Goal: Task Accomplishment & Management: Manage account settings

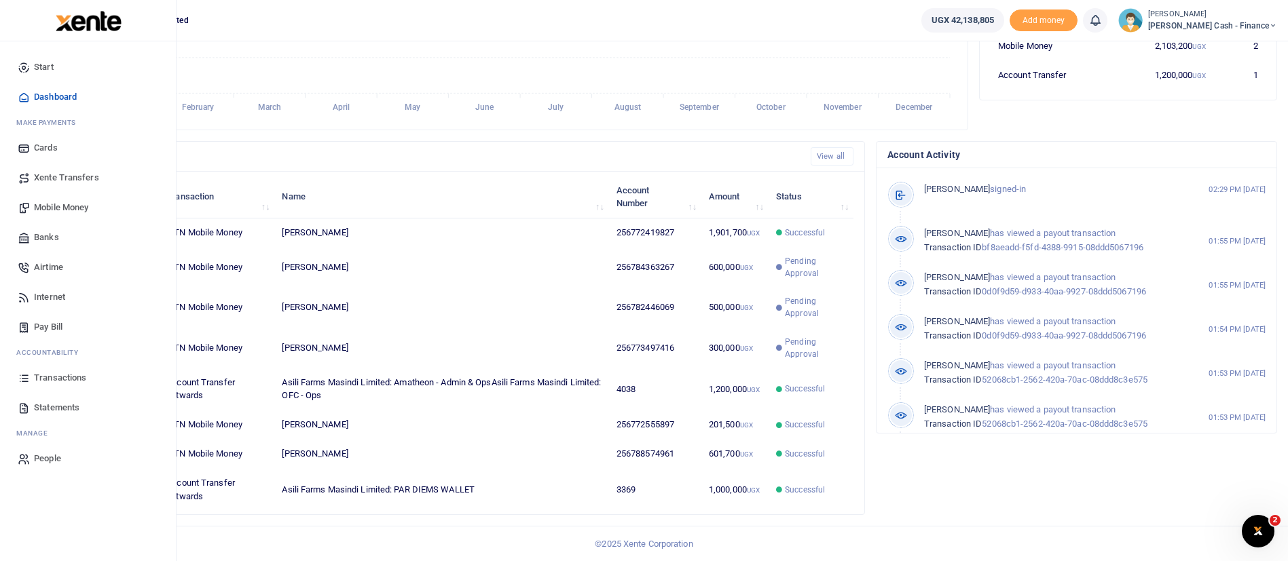
click at [75, 379] on span "Transactions" at bounding box center [60, 378] width 52 height 14
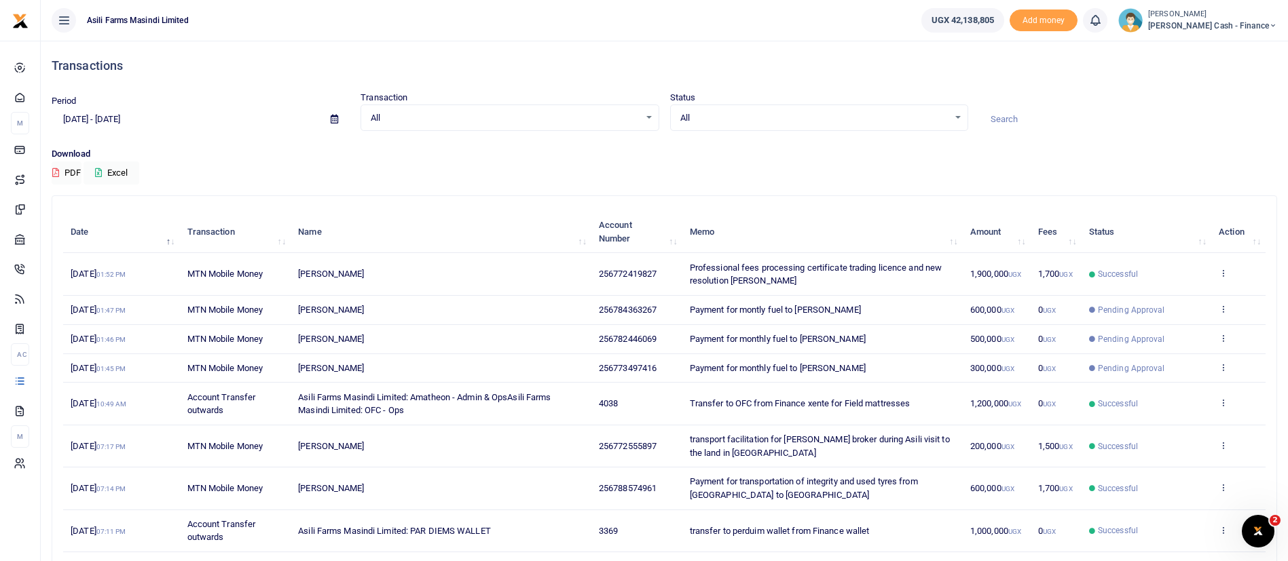
scroll to position [169, 0]
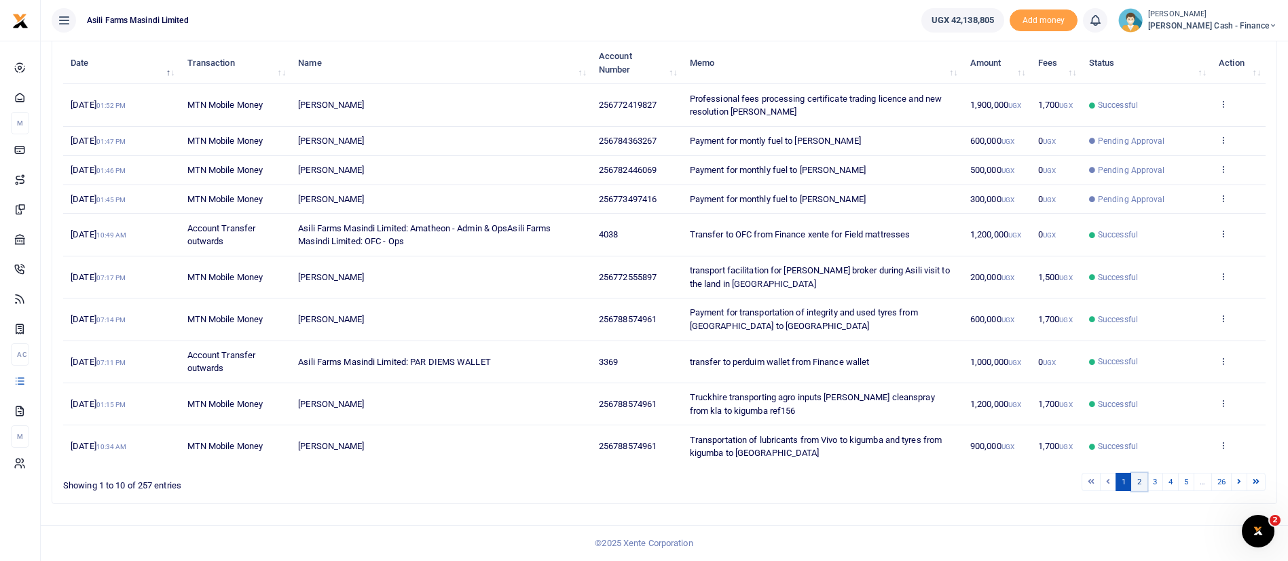
click at [1141, 486] on link "2" at bounding box center [1139, 482] width 16 height 18
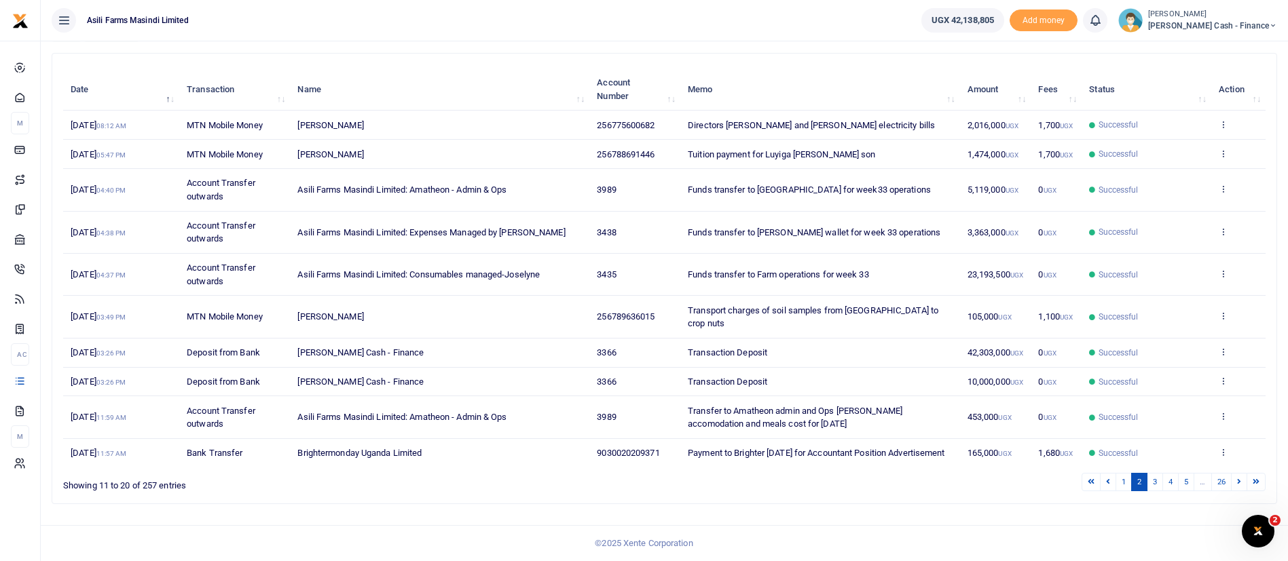
scroll to position [143, 0]
click at [1120, 483] on link "1" at bounding box center [1123, 482] width 16 height 18
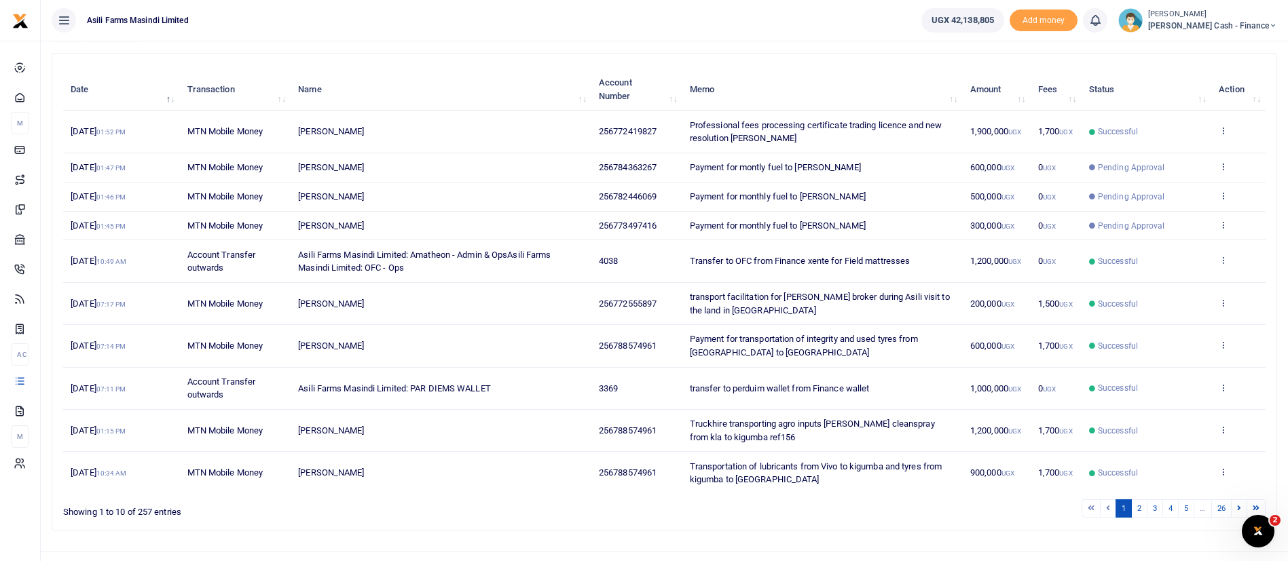
click at [1054, 299] on span "1,500 UGX" at bounding box center [1055, 304] width 35 height 10
click at [1225, 303] on icon at bounding box center [1223, 303] width 9 height 10
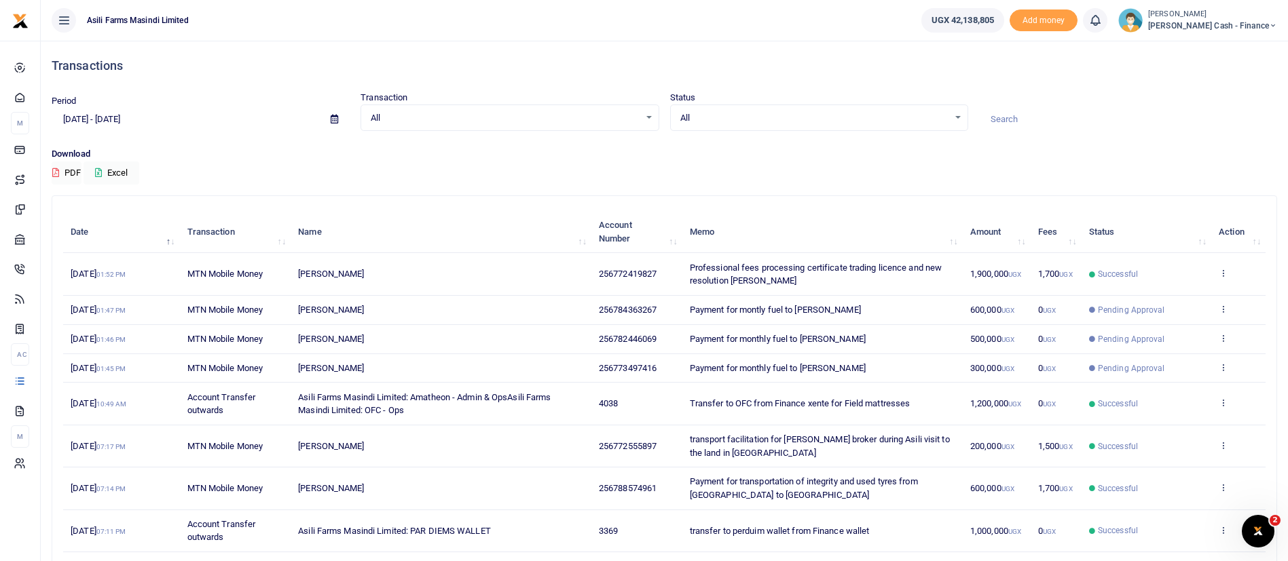
click at [1142, 29] on img at bounding box center [1130, 20] width 24 height 24
click at [1221, 50] on link "Switch accounts" at bounding box center [1179, 49] width 107 height 19
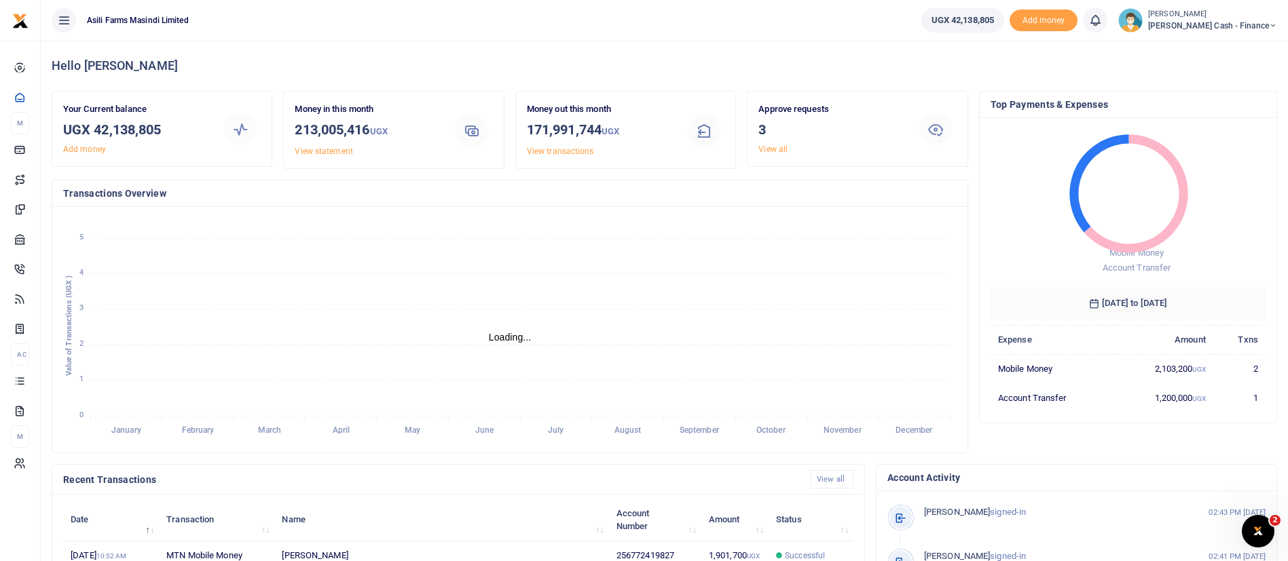
scroll to position [369, 0]
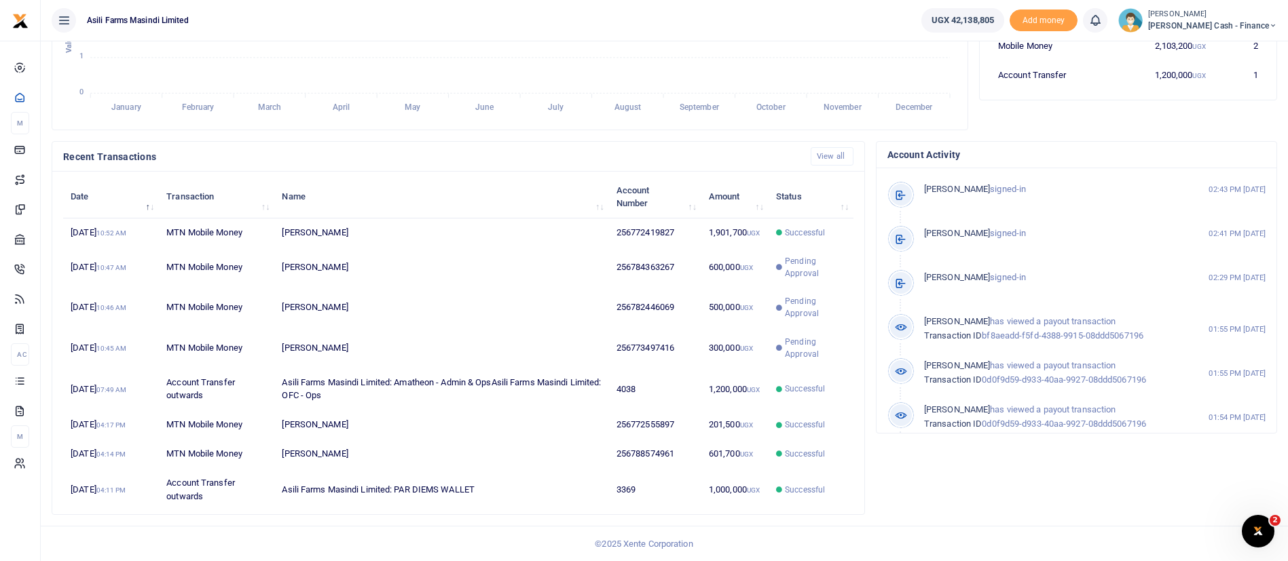
click at [1242, 24] on span "[PERSON_NAME] Cash - Finance" at bounding box center [1212, 26] width 129 height 12
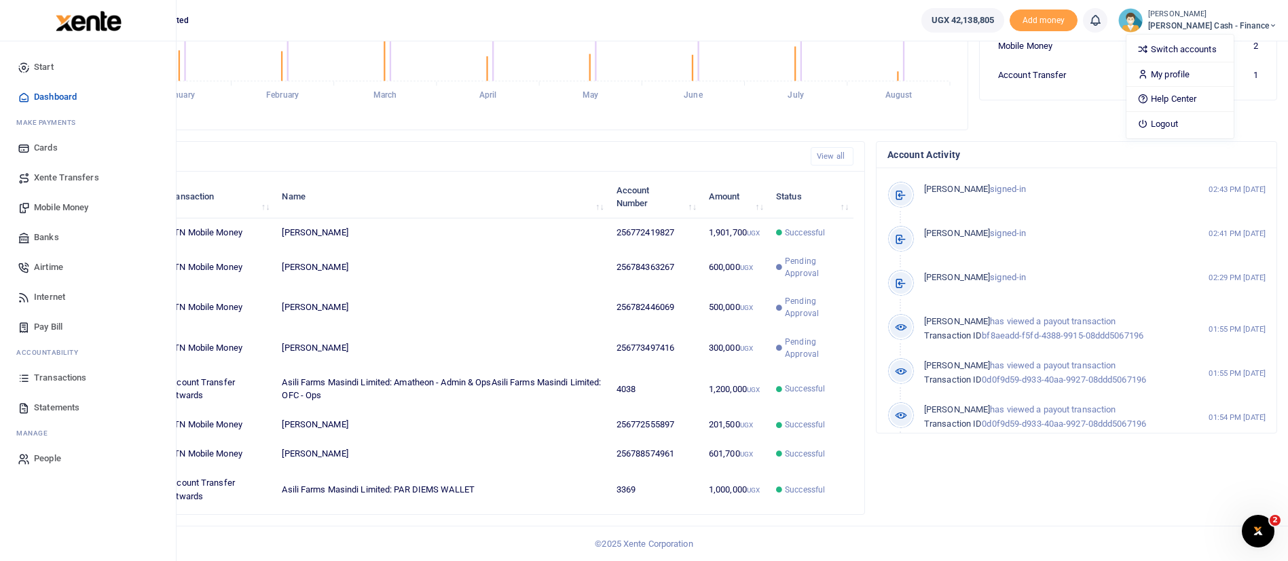
click at [58, 204] on span "Mobile Money" at bounding box center [61, 208] width 54 height 14
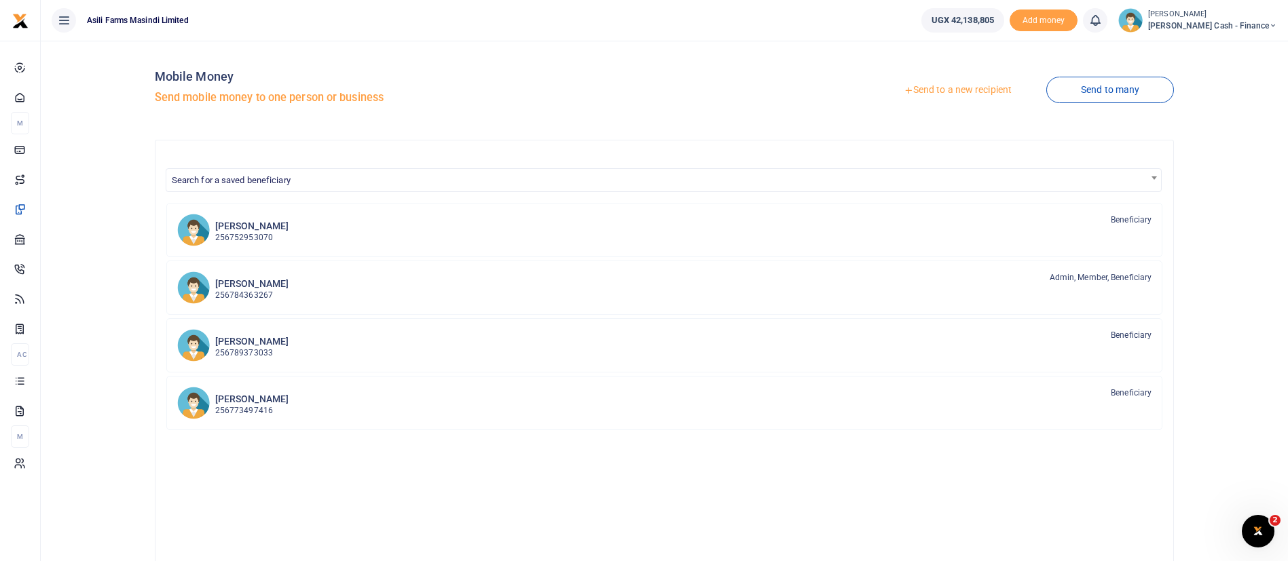
click at [1214, 32] on div "Constantine Dusenge Petty Cash - Finance" at bounding box center [1197, 20] width 159 height 24
click at [1203, 52] on link "Switch accounts" at bounding box center [1179, 49] width 107 height 19
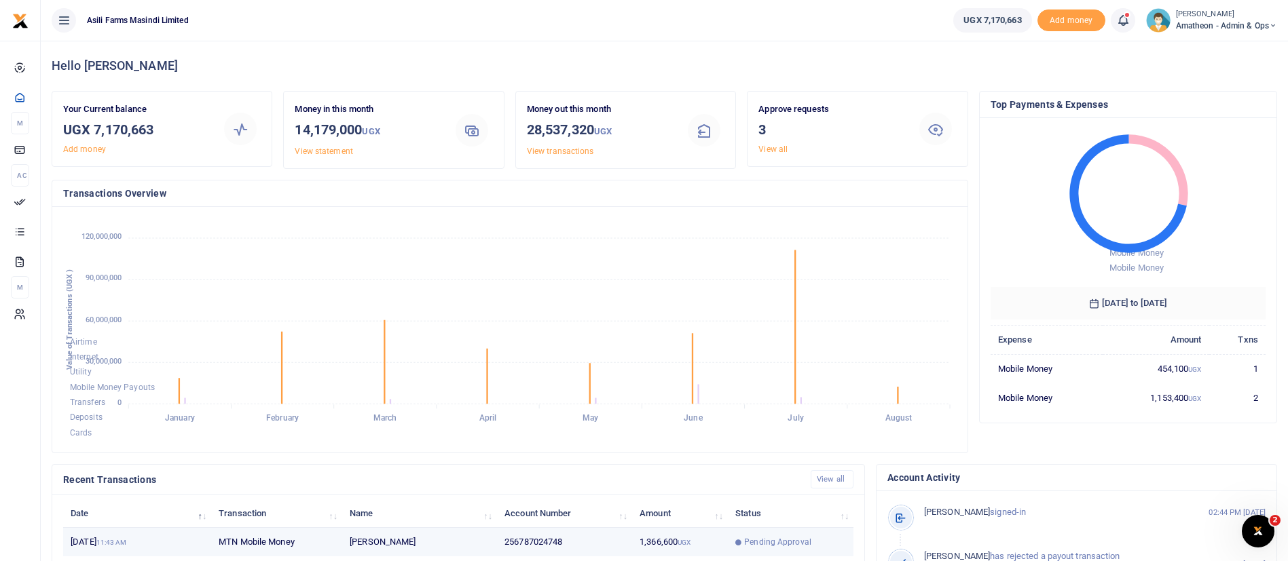
click at [754, 534] on td "Pending Approval" at bounding box center [791, 542] width 126 height 29
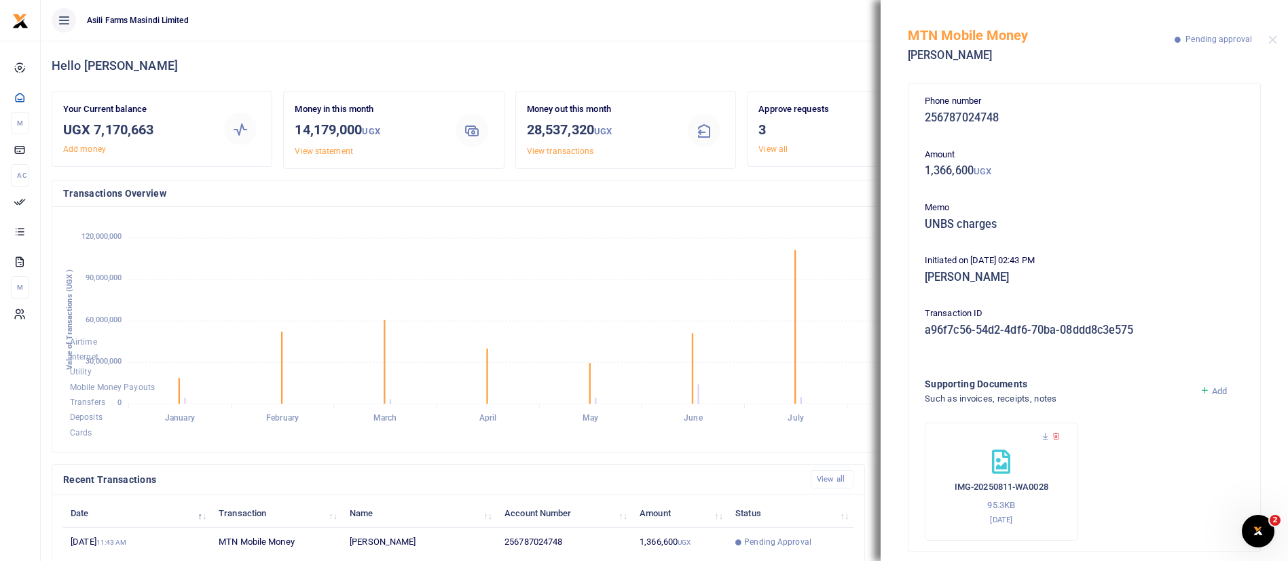
click at [925, 170] on h5 "1,366,600 UGX" at bounding box center [1084, 171] width 319 height 14
click at [1048, 439] on icon at bounding box center [1045, 436] width 9 height 9
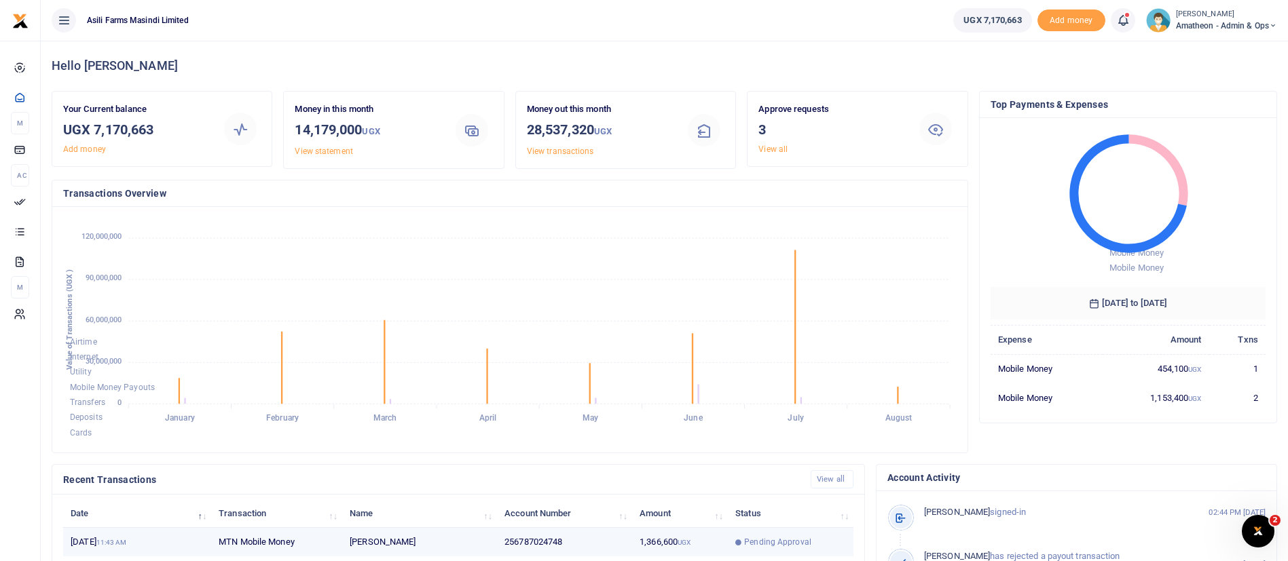
click at [595, 542] on td "256787024748" at bounding box center [564, 542] width 135 height 29
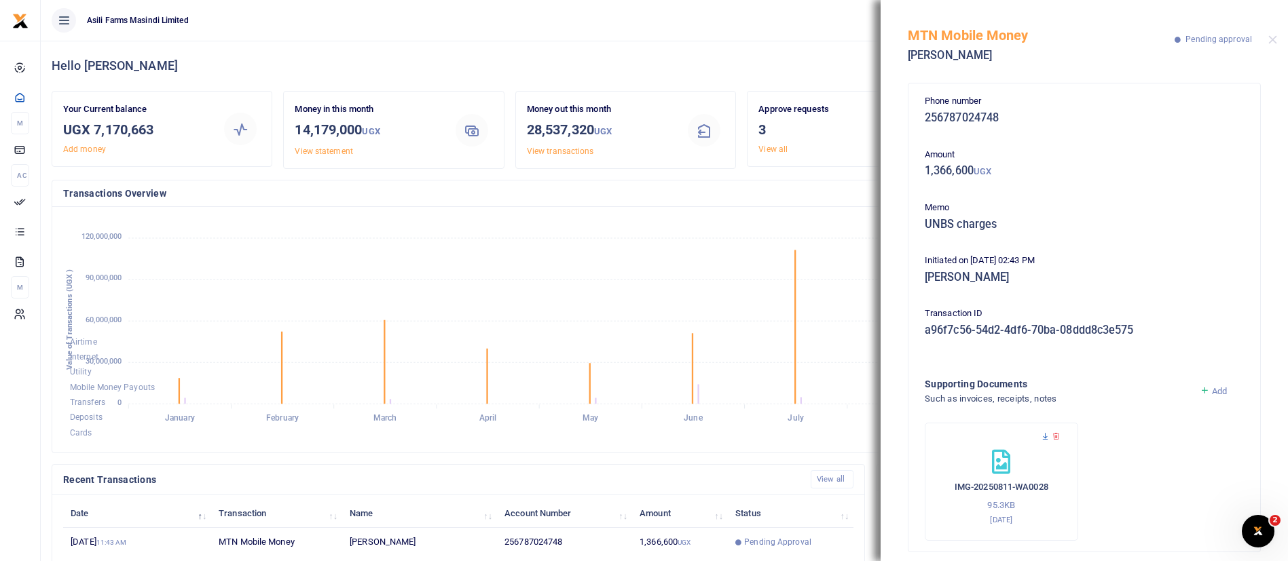
click at [1045, 436] on icon at bounding box center [1045, 436] width 9 height 9
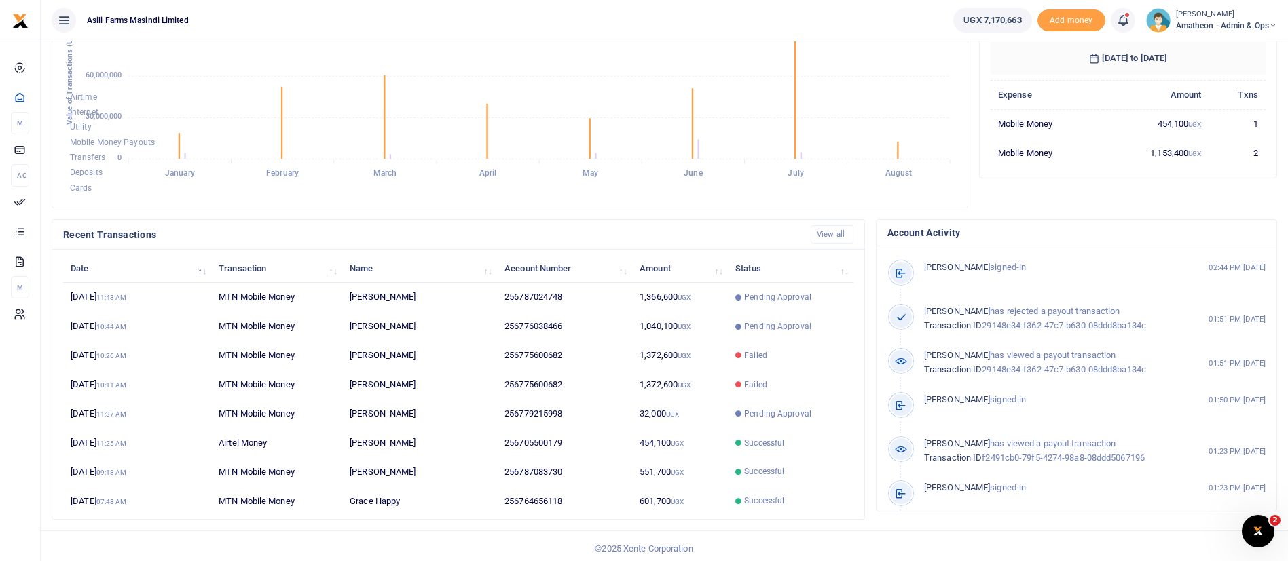
scroll to position [250, 0]
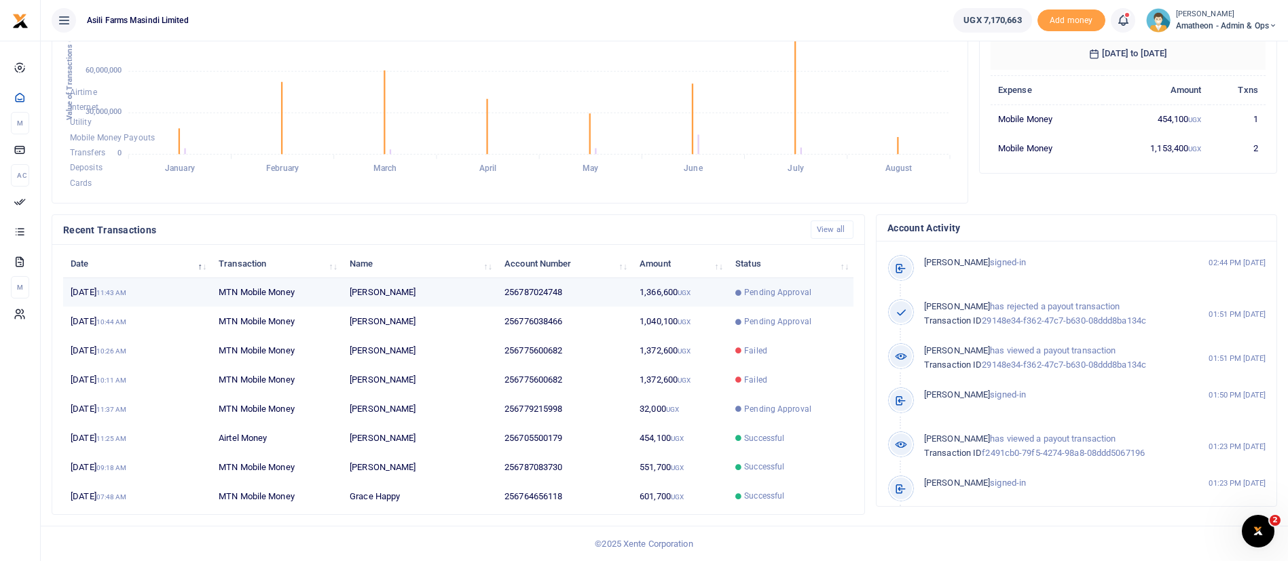
click at [110, 295] on td "11th Aug 2025 11:43 AM" at bounding box center [137, 292] width 148 height 29
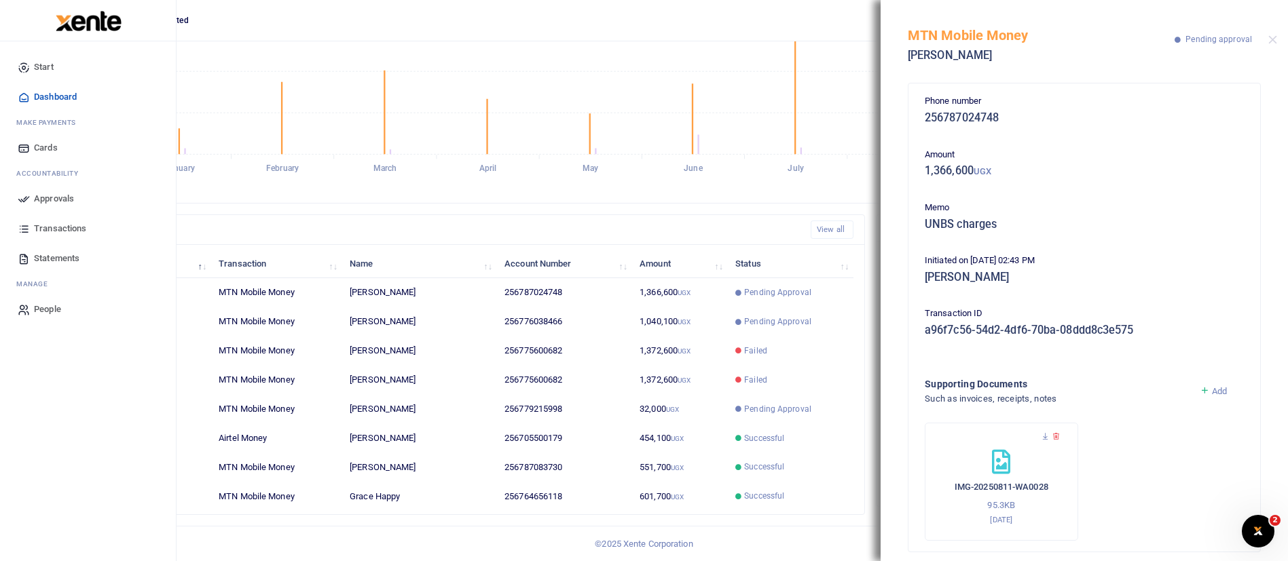
click at [43, 198] on span "Approvals" at bounding box center [54, 199] width 40 height 14
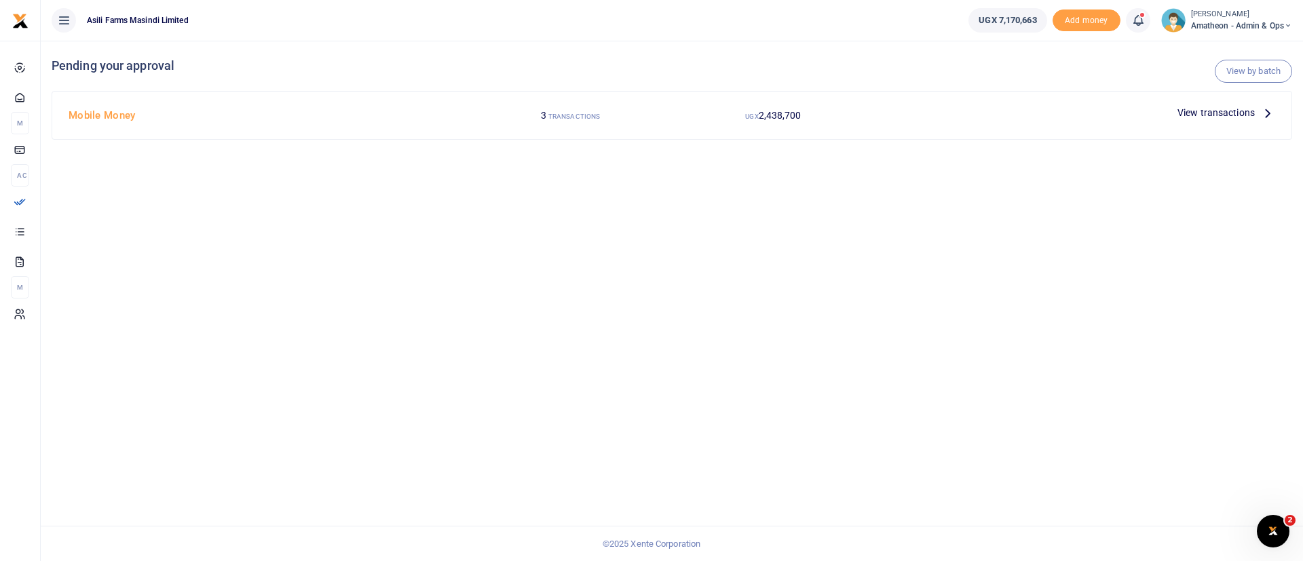
click at [1201, 115] on span "View transactions" at bounding box center [1216, 112] width 77 height 15
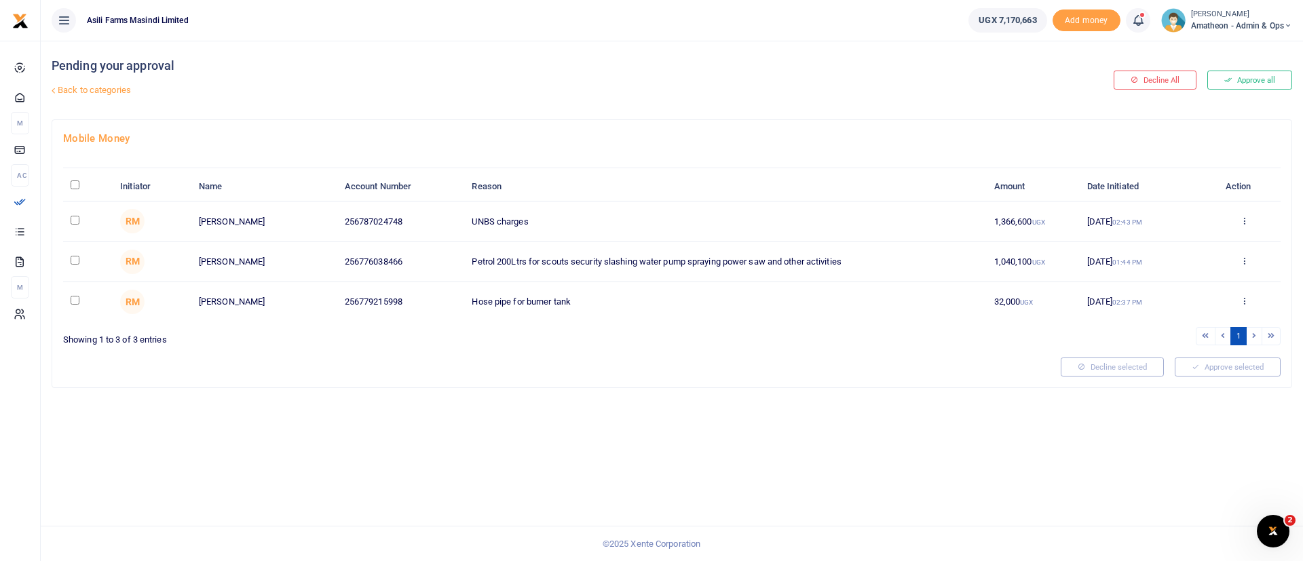
click at [79, 186] on input "\a \a : activate to sort column descending" at bounding box center [75, 185] width 9 height 9
checkbox input "true"
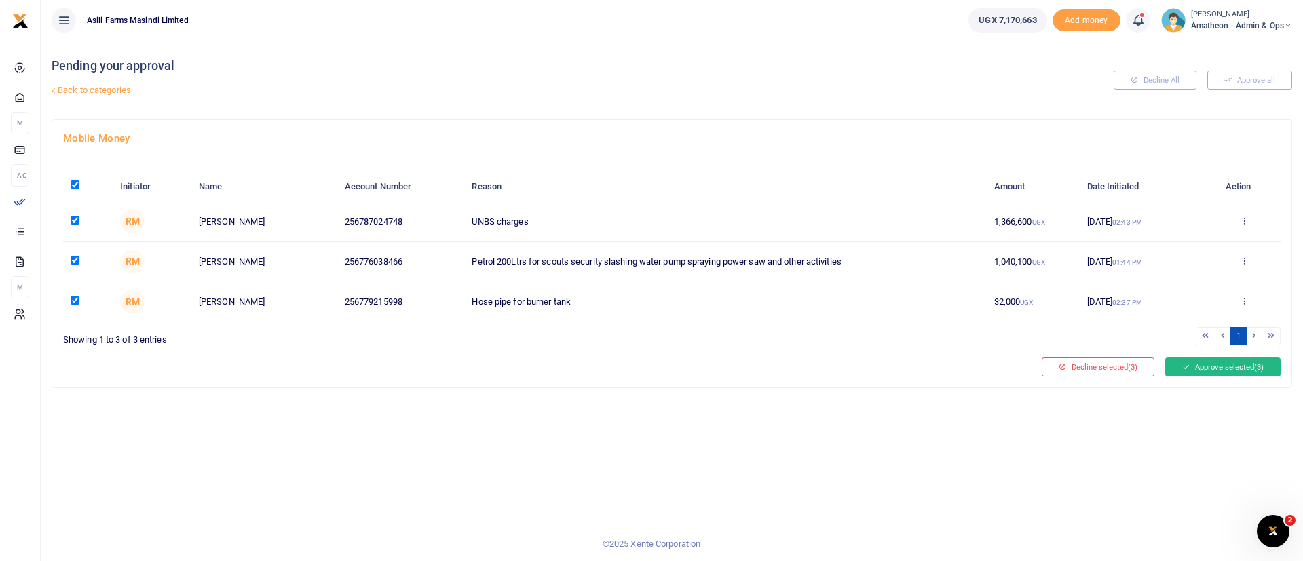
click at [1183, 367] on icon at bounding box center [1186, 368] width 7 height 10
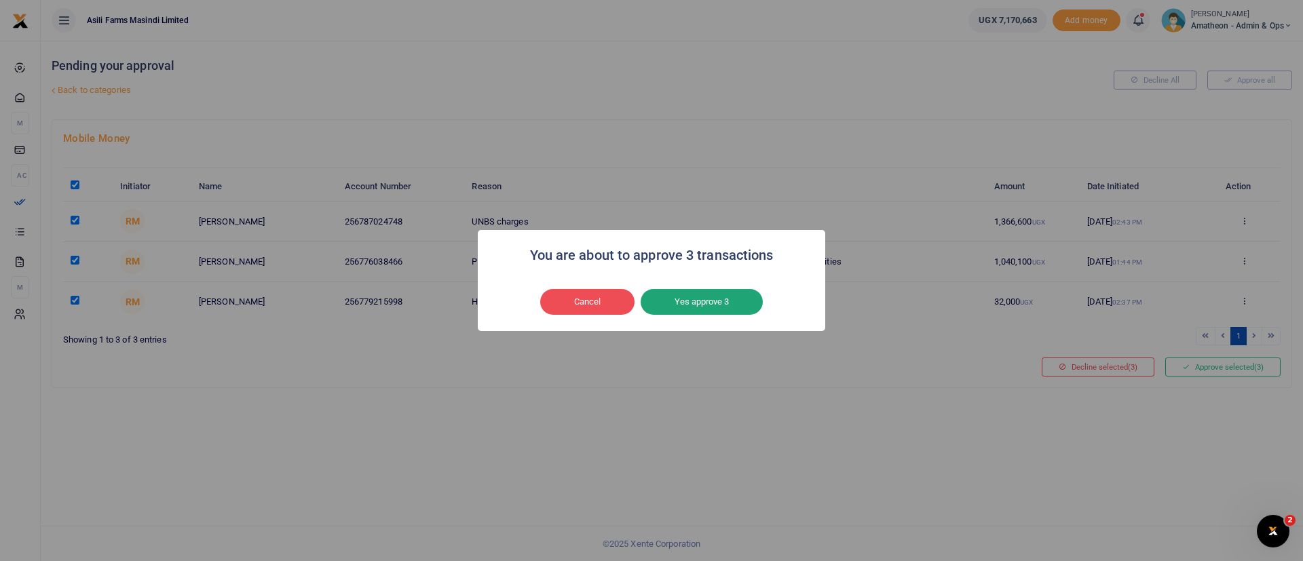
click at [756, 303] on button "Yes approve 3" at bounding box center [702, 302] width 122 height 26
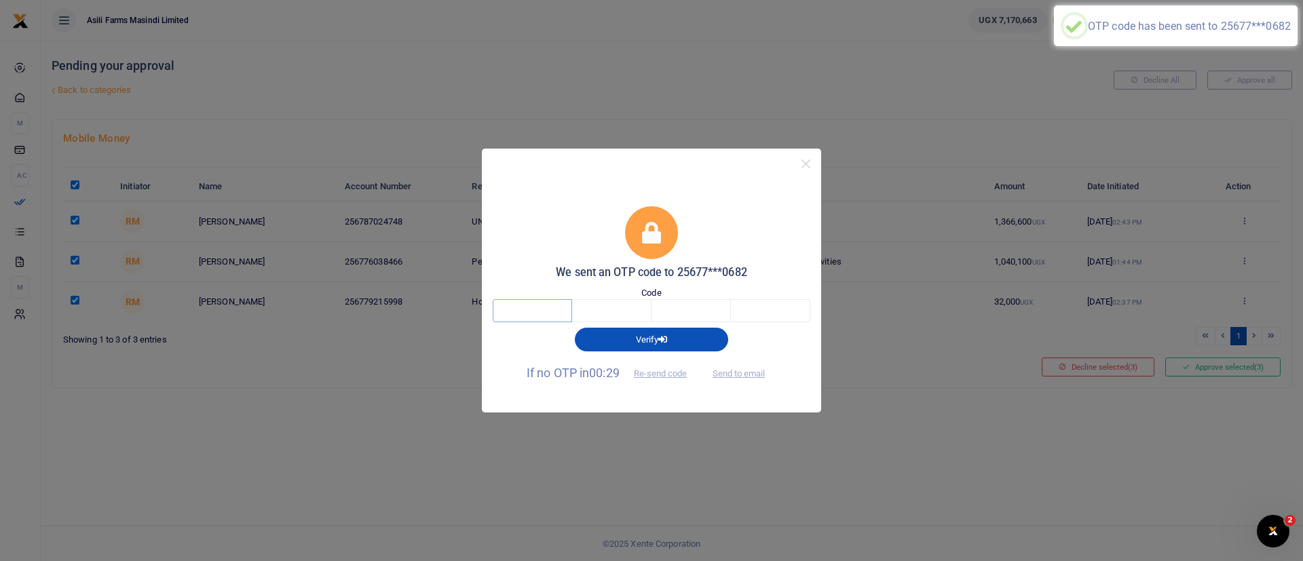
click at [508, 309] on input "text" at bounding box center [532, 310] width 79 height 23
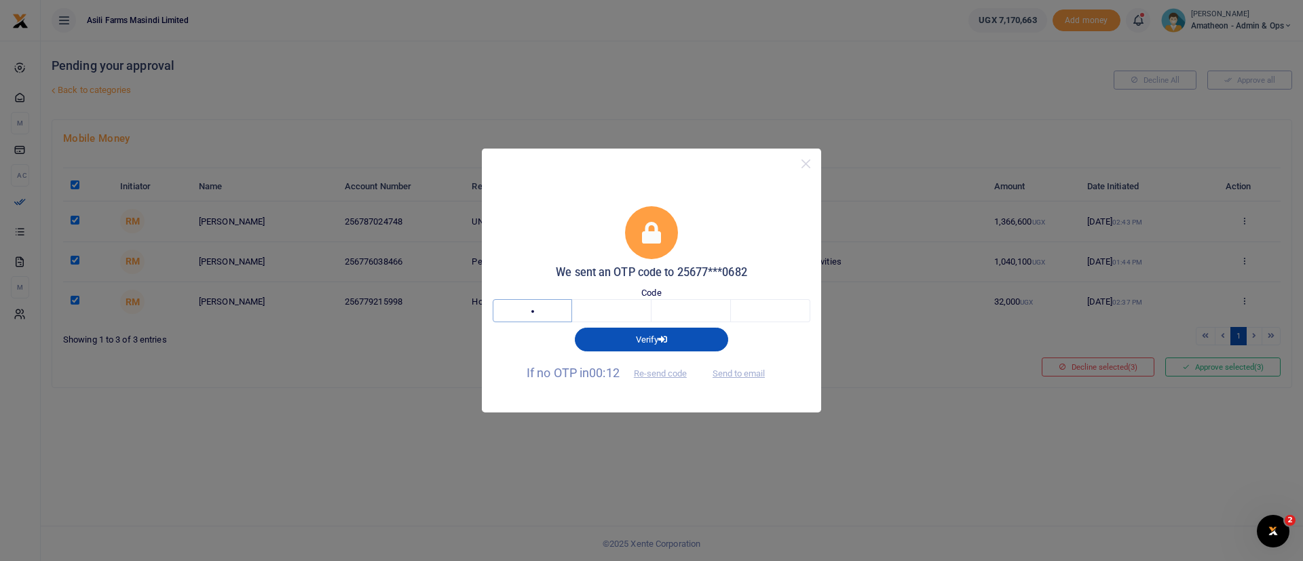
type input "8"
type input "4"
type input "8"
type input "1"
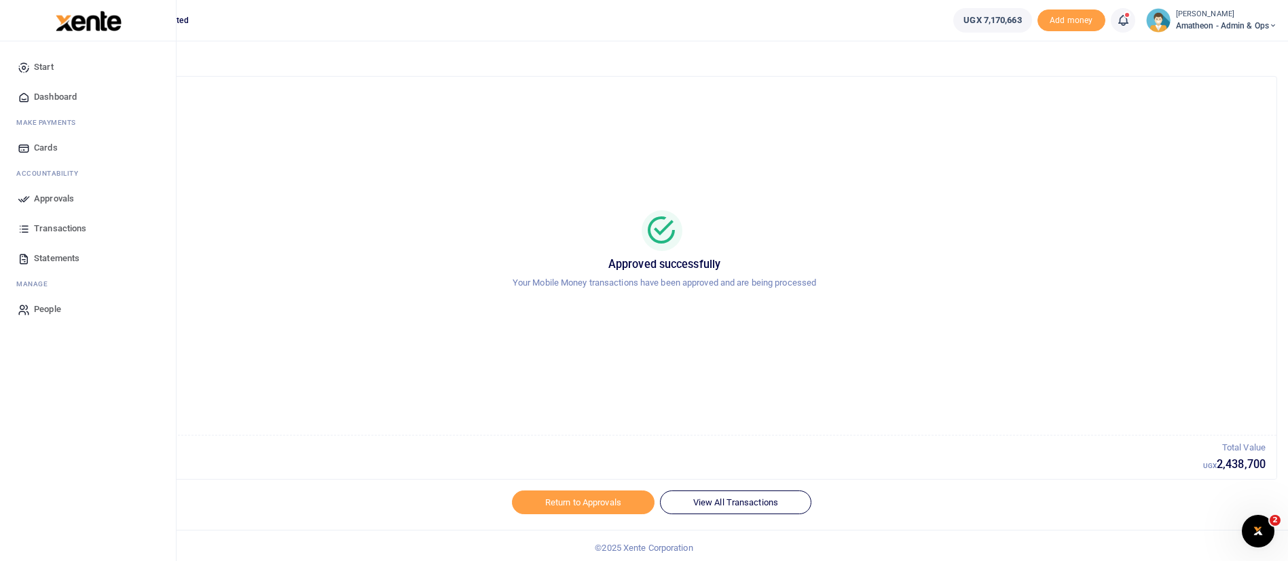
click at [108, 16] on img at bounding box center [89, 21] width 66 height 20
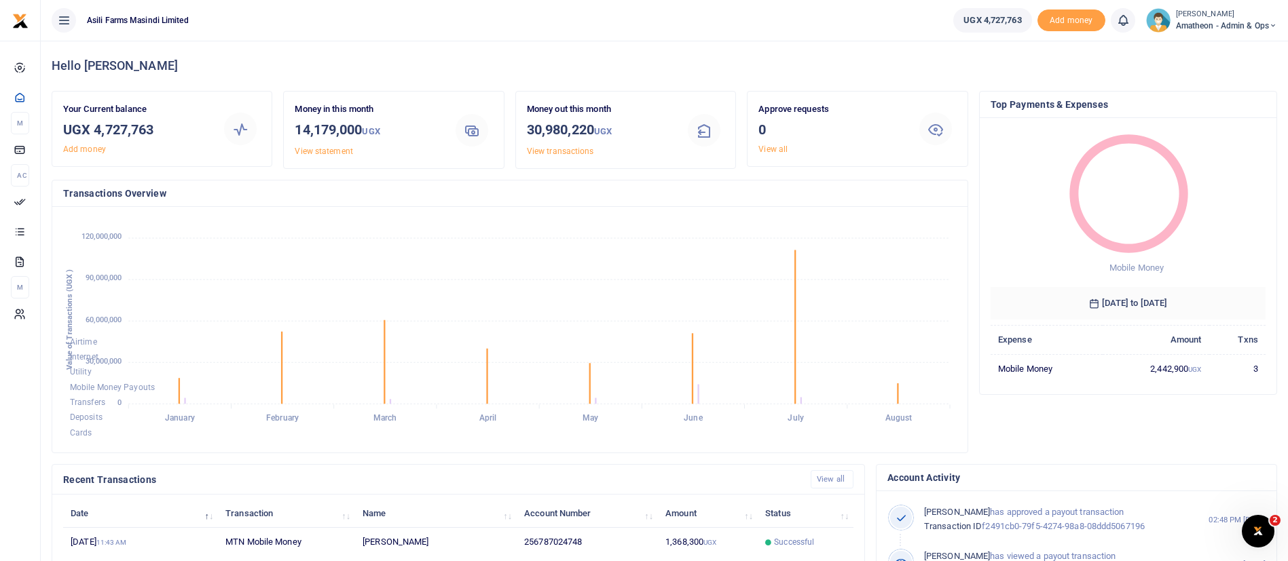
scroll to position [250, 0]
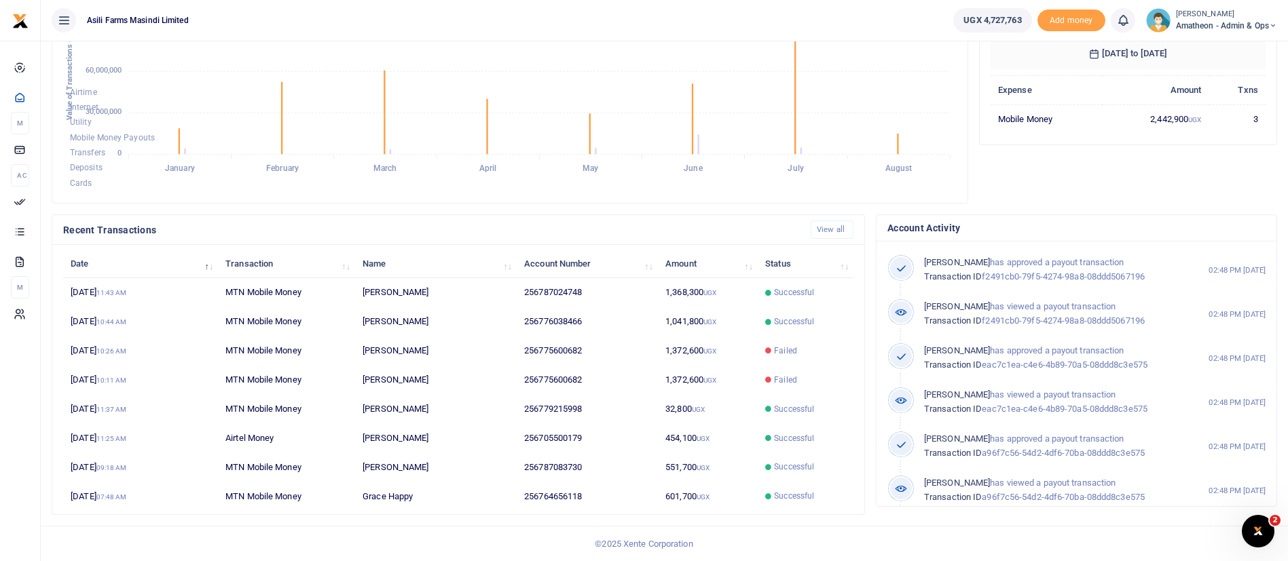
click at [1210, 25] on span "Amatheon - Admin & Ops" at bounding box center [1226, 26] width 101 height 12
click at [1239, 50] on link "Switch accounts" at bounding box center [1225, 49] width 107 height 19
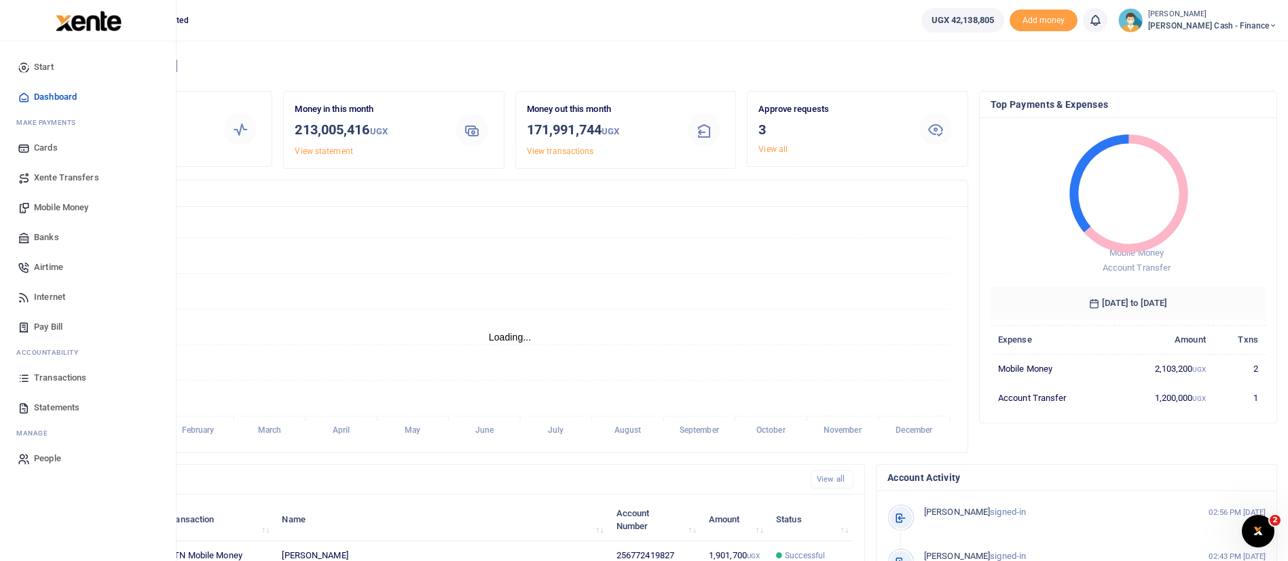
click at [41, 201] on span "Mobile Money" at bounding box center [61, 208] width 54 height 14
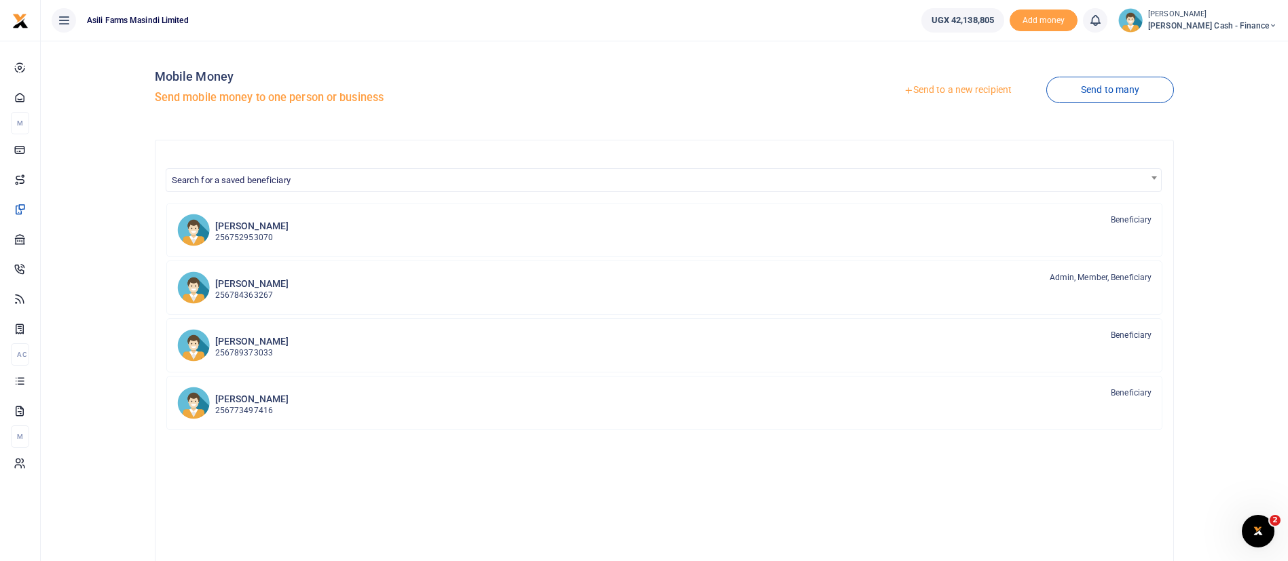
click at [957, 88] on link "Send to a new recipient" at bounding box center [957, 90] width 177 height 24
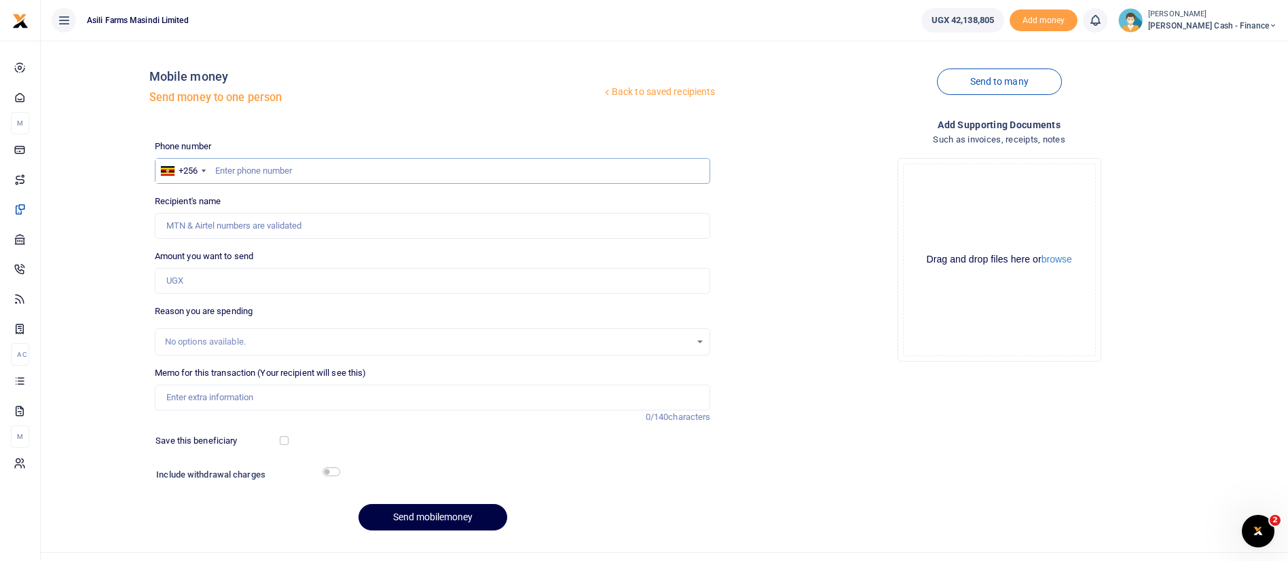
click at [269, 180] on input "text" at bounding box center [433, 171] width 556 height 26
paste input "Destination inspection for Amatheon corn headers"
type input "D"
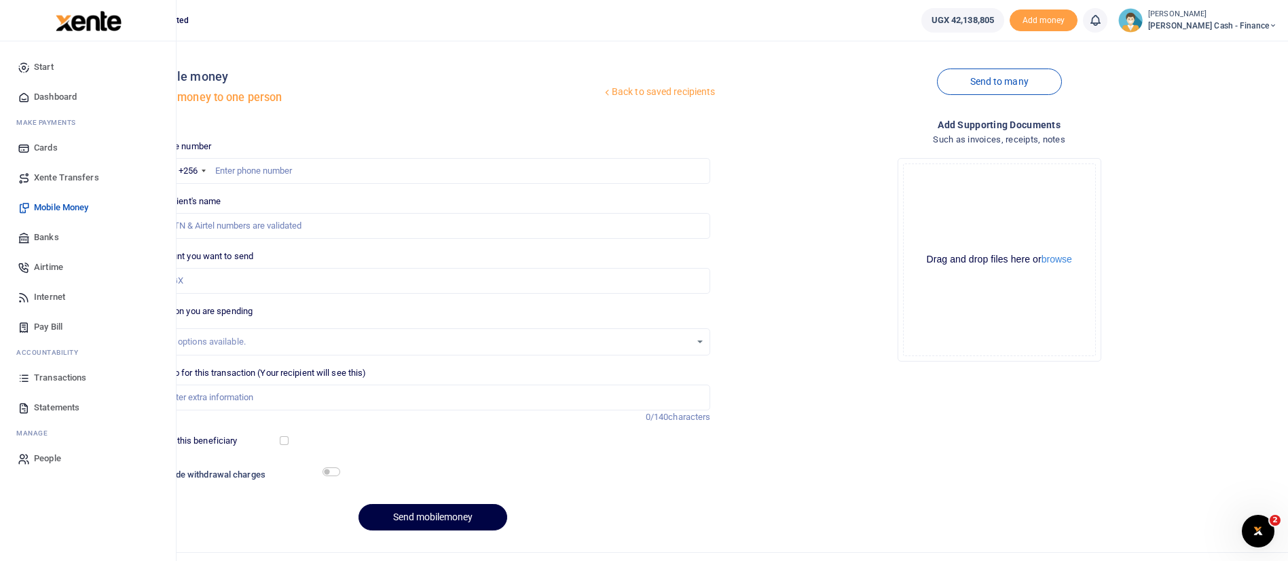
click at [79, 179] on span "Xente Transfers" at bounding box center [66, 178] width 65 height 14
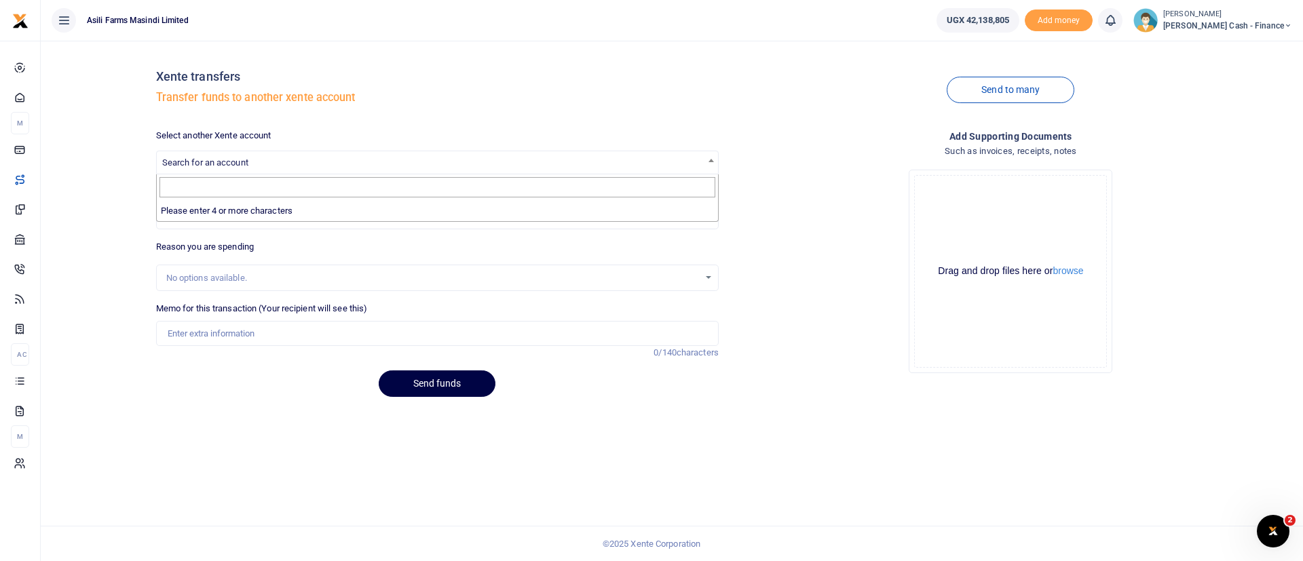
click at [714, 158] on span at bounding box center [712, 160] width 14 height 18
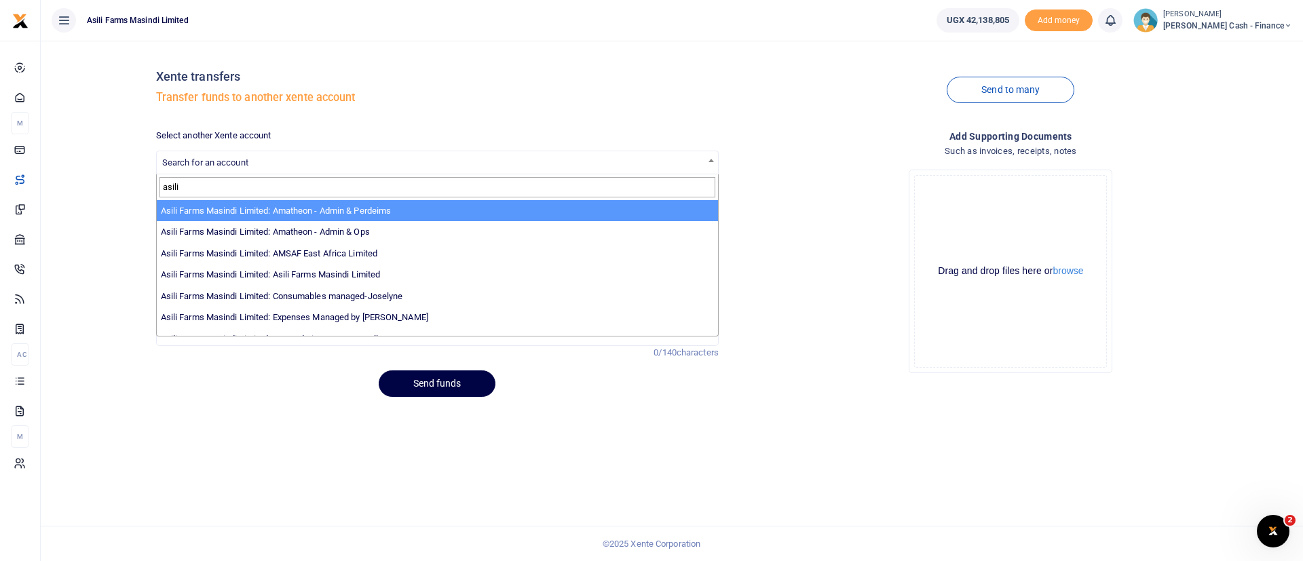
click at [250, 189] on input "asili" at bounding box center [438, 187] width 556 height 20
click at [242, 185] on input "asili" at bounding box center [438, 187] width 556 height 20
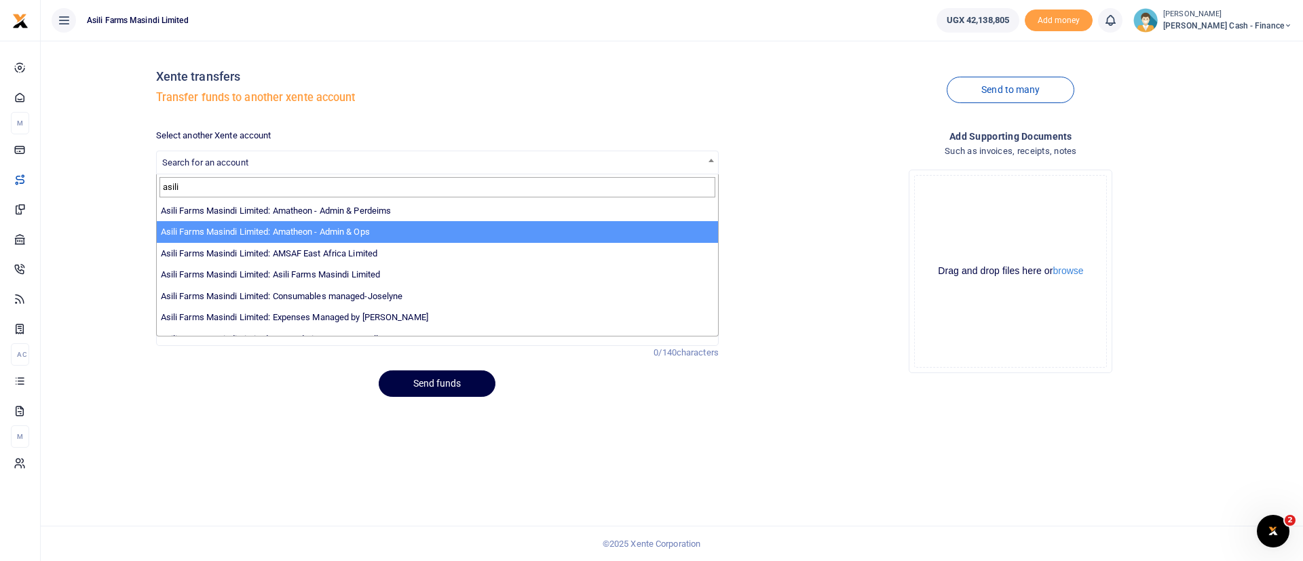
type input "asili"
select select "3989"
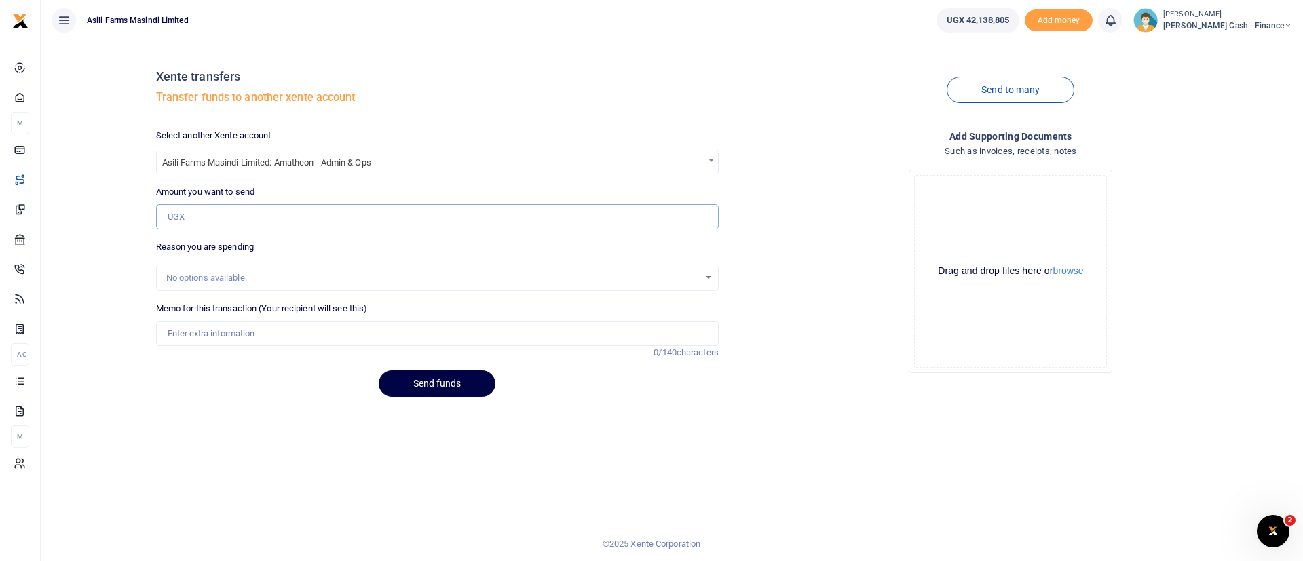
click at [274, 219] on input "Amount you want to send" at bounding box center [437, 217] width 563 height 26
type input "1,372,600"
click at [200, 333] on input "Memo for this transaction (Your recipient will see this)" at bounding box center [437, 334] width 563 height 26
paste input "Destination inspection for Amatheon corn headers"
click at [163, 333] on input "Destination inspection for Amatheon corn headers" at bounding box center [437, 334] width 563 height 26
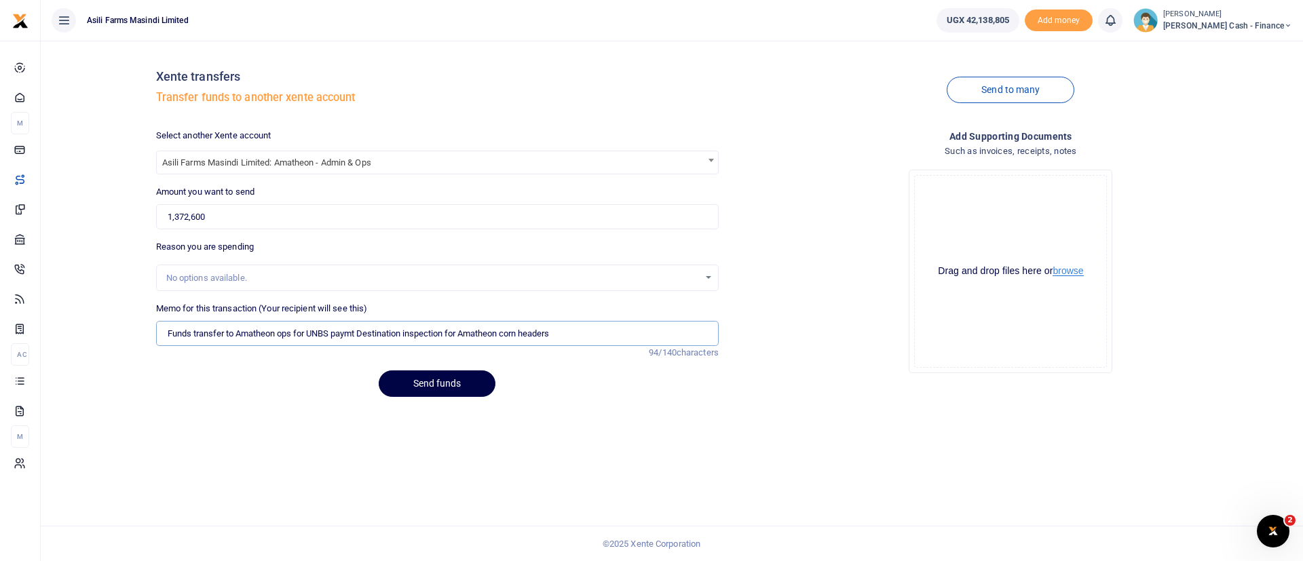
type input "Funds transfer to Amatheon ops for UNBS paymt Destination inspection for Amathe…"
click at [1076, 267] on button "browse" at bounding box center [1068, 271] width 31 height 10
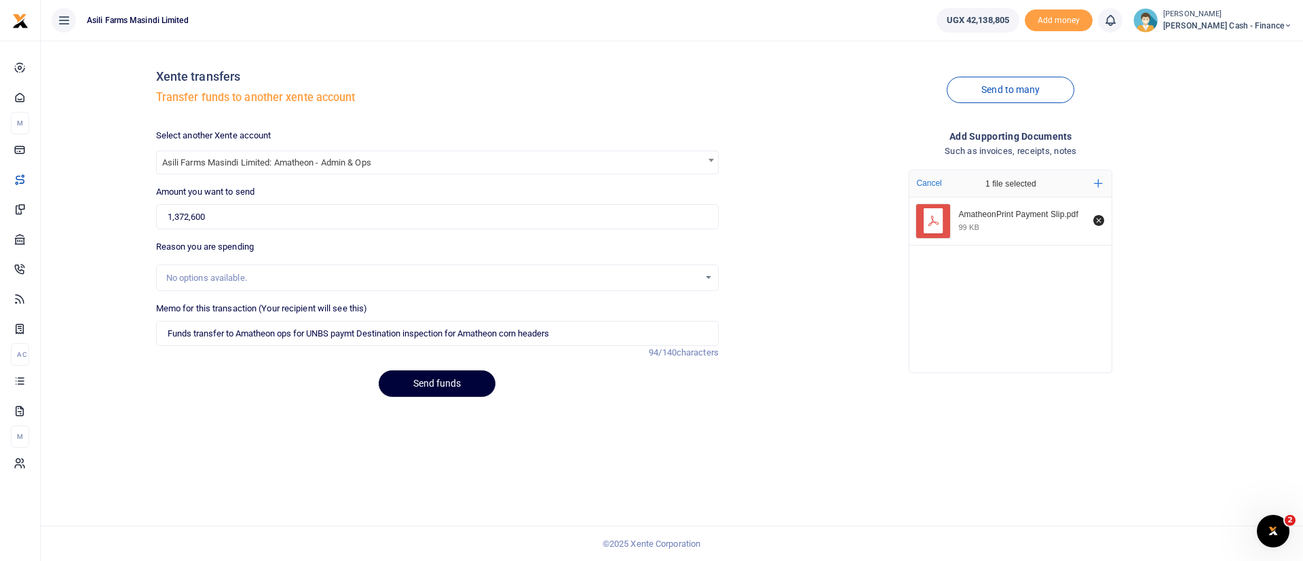
click at [455, 384] on button "Send funds" at bounding box center [437, 384] width 117 height 26
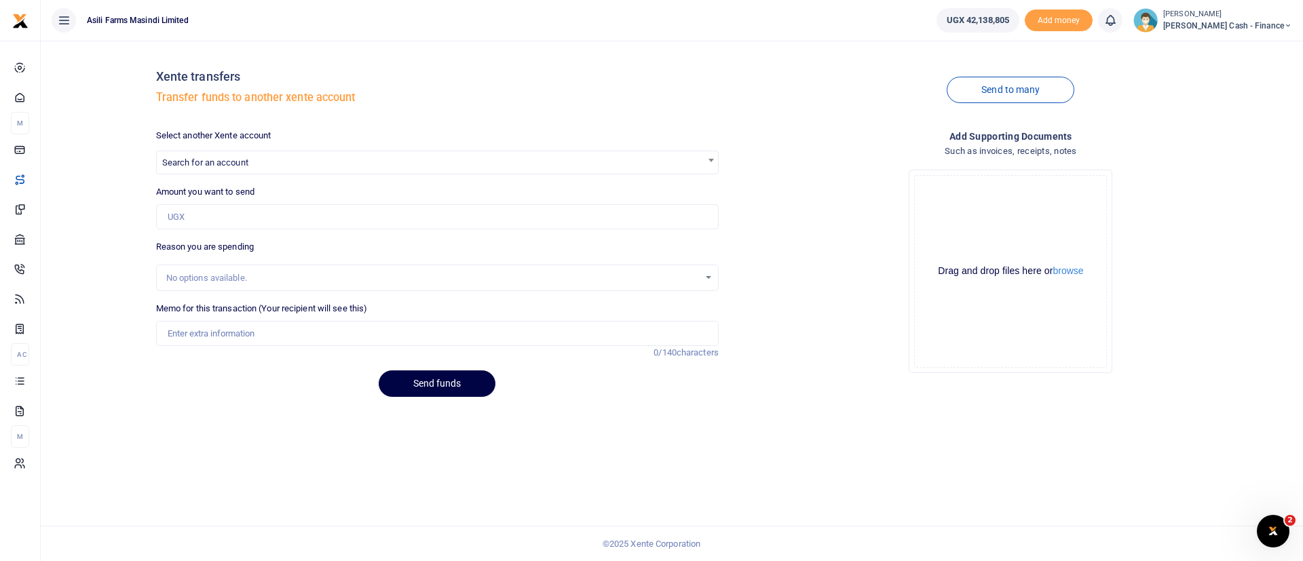
click at [1233, 16] on small "[PERSON_NAME]" at bounding box center [1228, 15] width 129 height 12
click at [1217, 48] on link "Switch accounts" at bounding box center [1195, 49] width 107 height 19
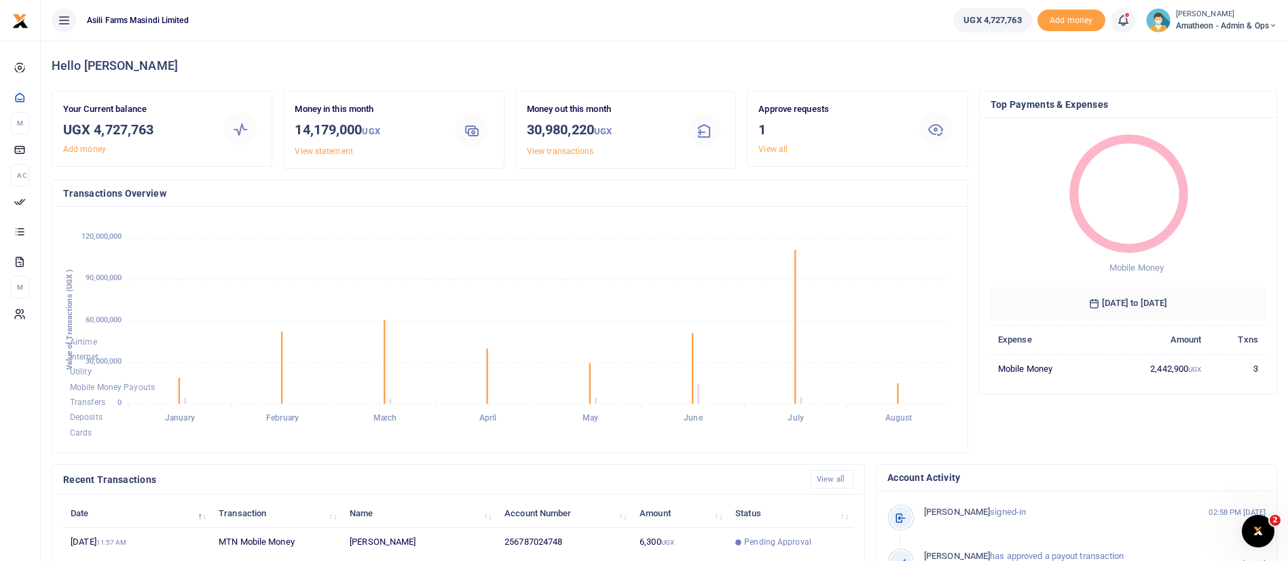
scroll to position [250, 0]
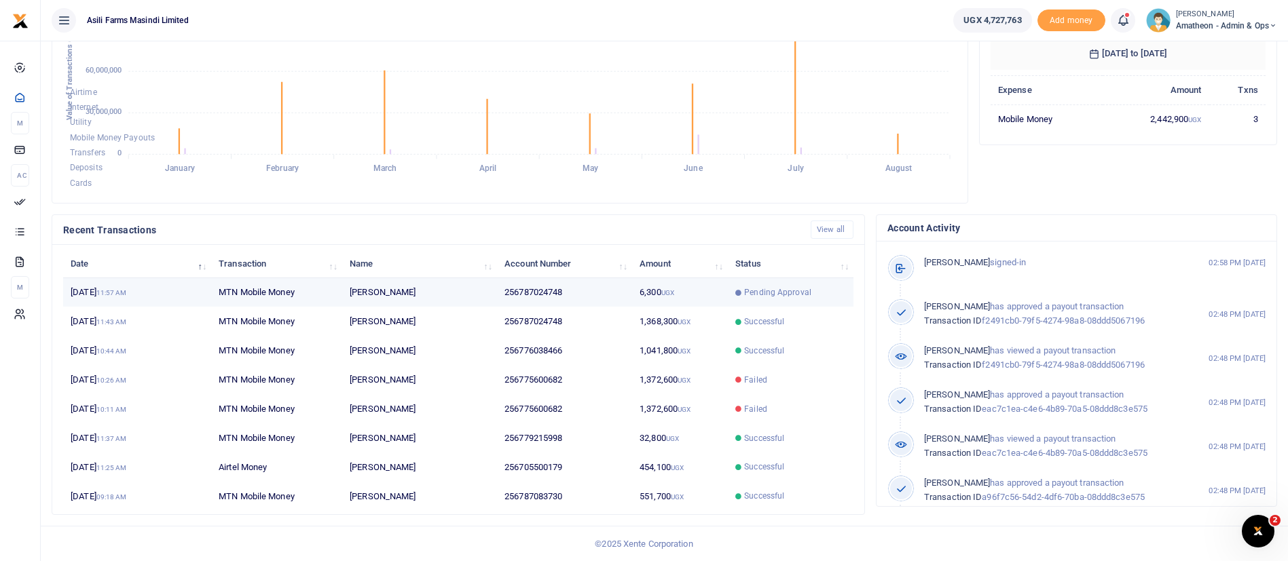
click at [788, 286] on span "Pending Approval" at bounding box center [777, 292] width 67 height 12
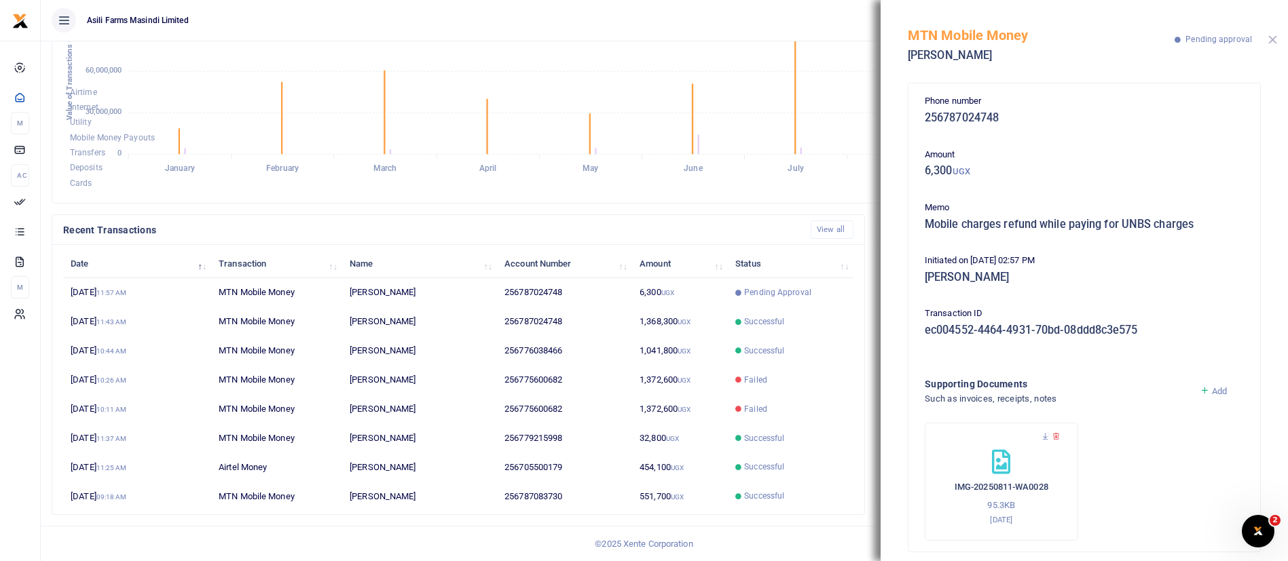
click at [1275, 36] on button "Close" at bounding box center [1272, 39] width 9 height 9
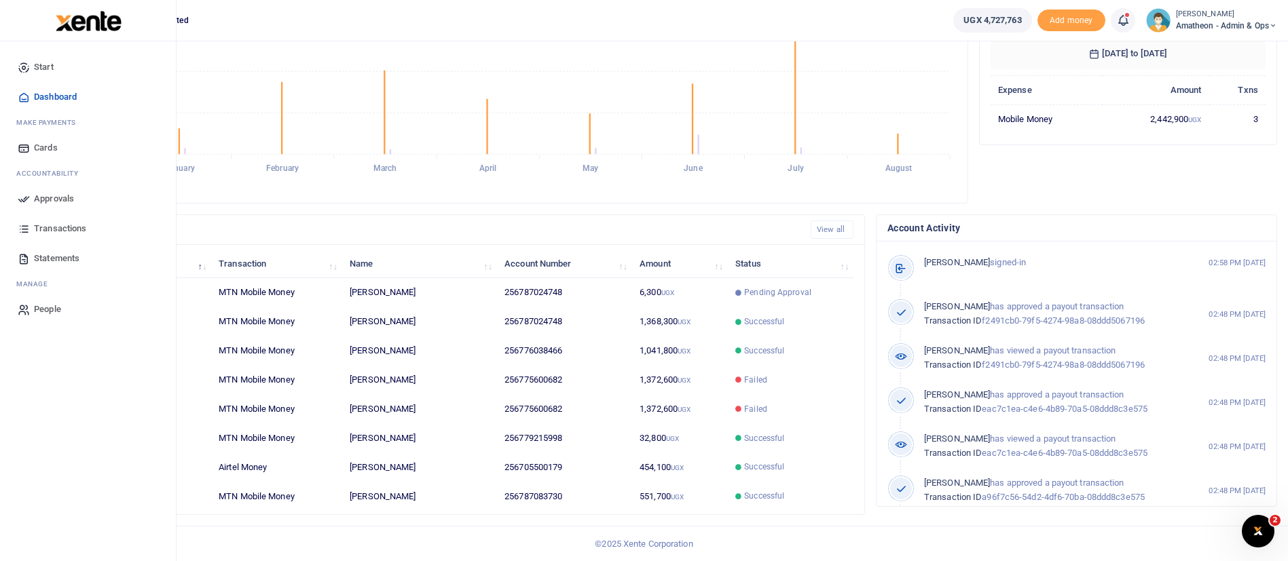
click at [64, 198] on span "Approvals" at bounding box center [54, 199] width 40 height 14
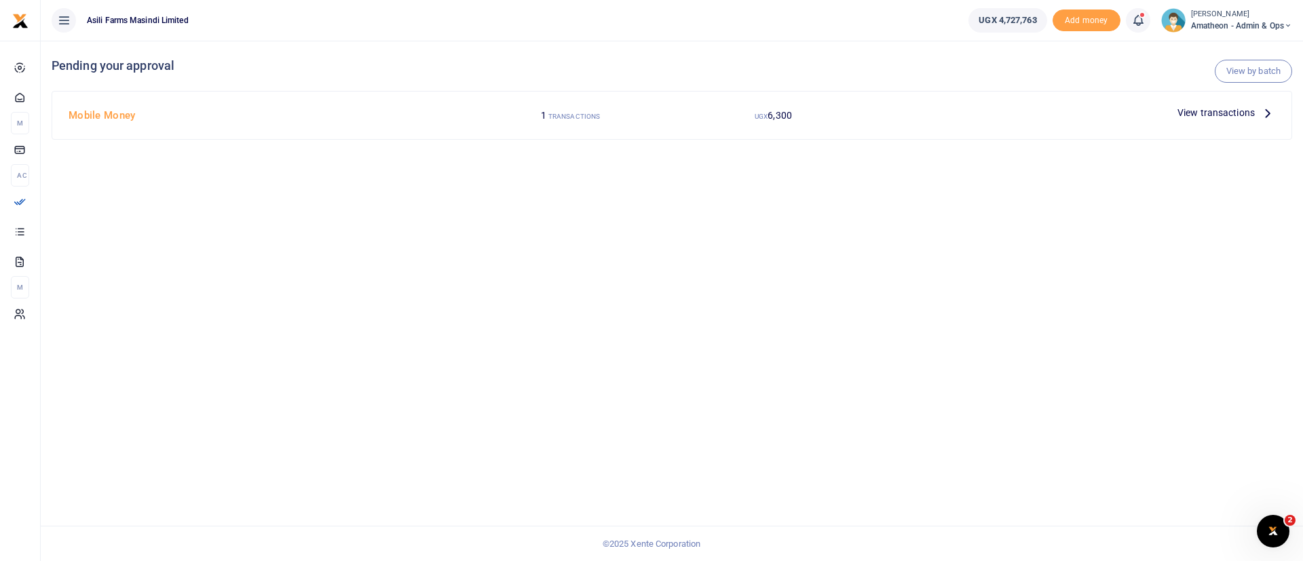
click at [1218, 109] on span "View transactions" at bounding box center [1216, 112] width 77 height 15
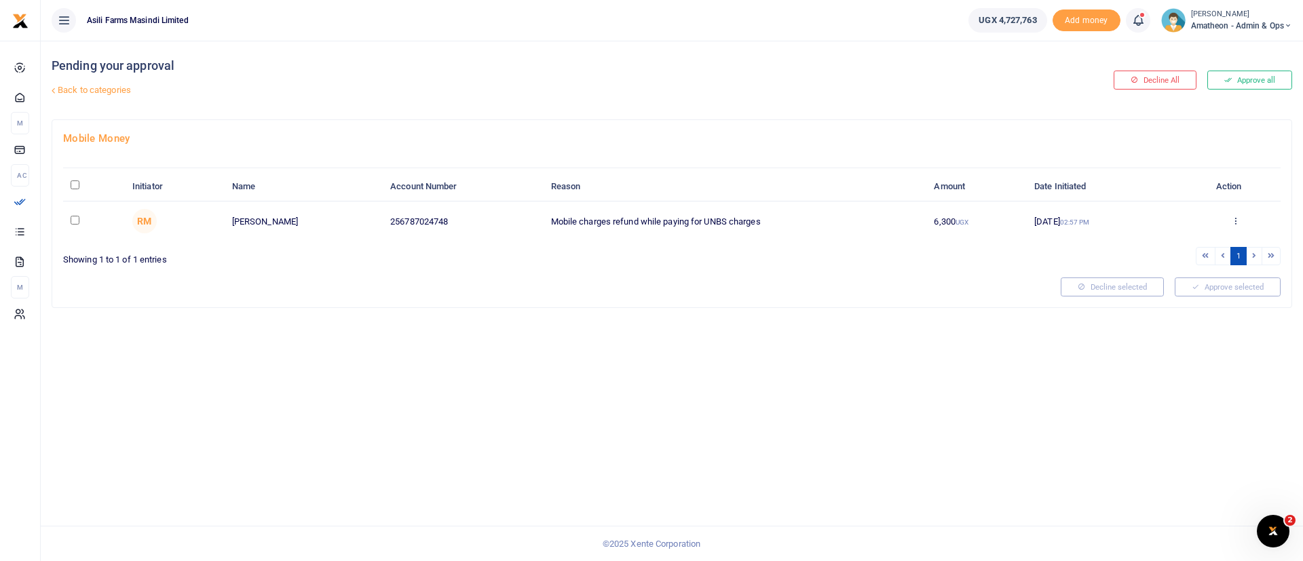
click at [72, 183] on input "\a \a : activate to sort column descending" at bounding box center [75, 185] width 9 height 9
checkbox input "true"
click at [1234, 289] on button "Approve selected (1)" at bounding box center [1223, 287] width 115 height 19
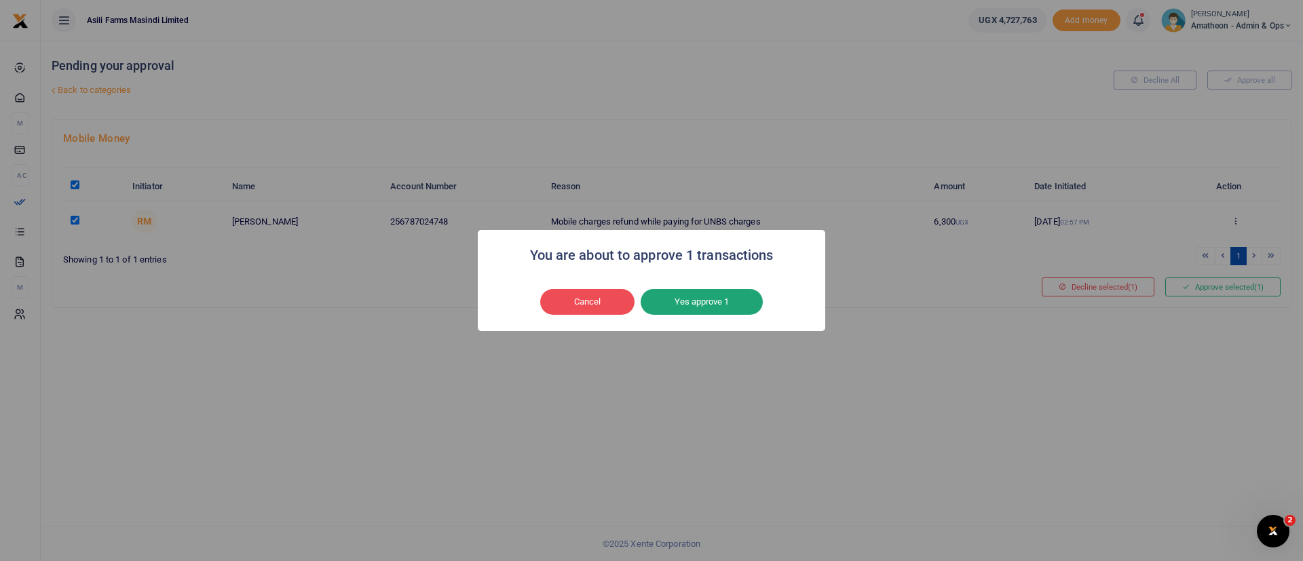
click at [739, 303] on button "Yes approve 1" at bounding box center [702, 302] width 122 height 26
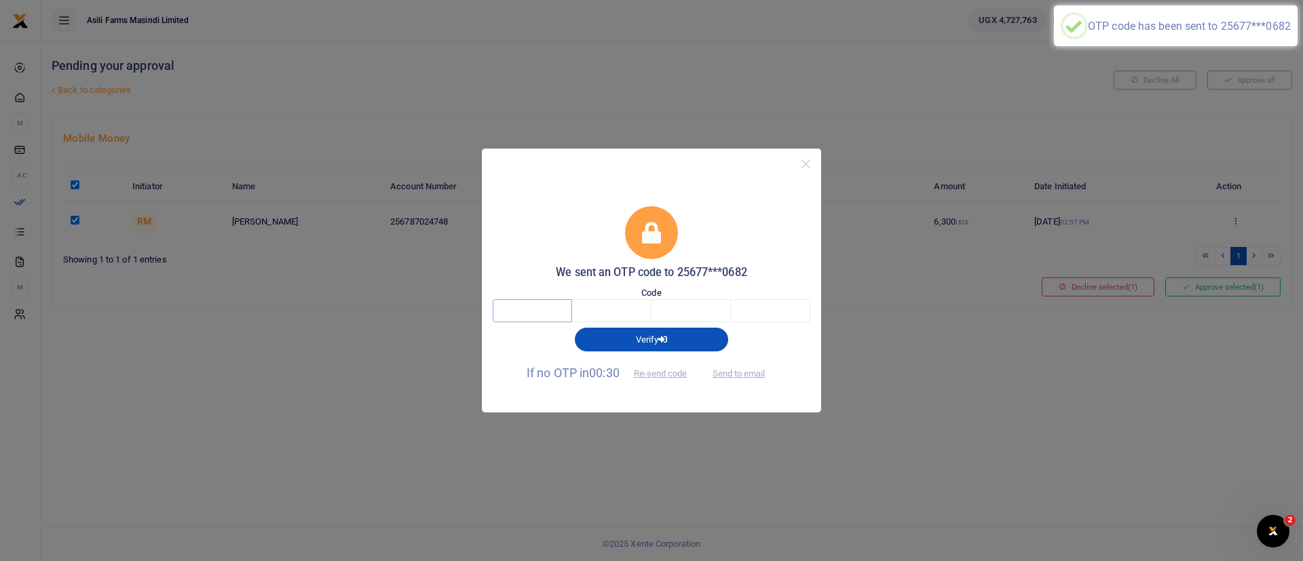
click at [532, 310] on input "text" at bounding box center [532, 310] width 79 height 23
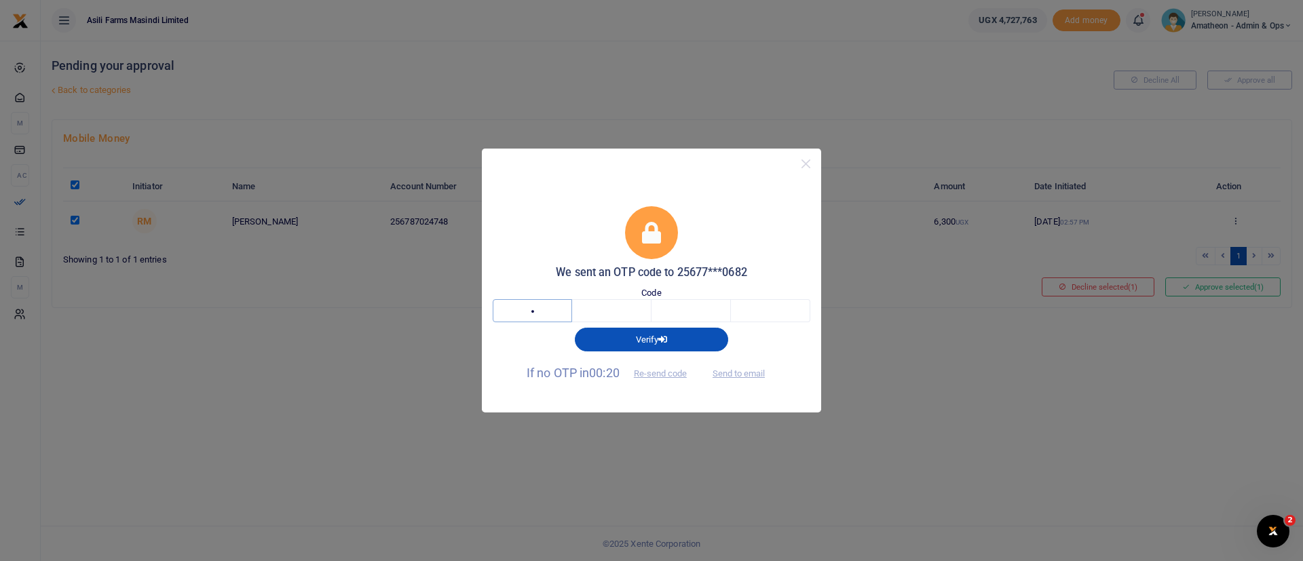
type input "2"
type input "3"
type input "0"
type input "3"
